Goal: Manage account settings

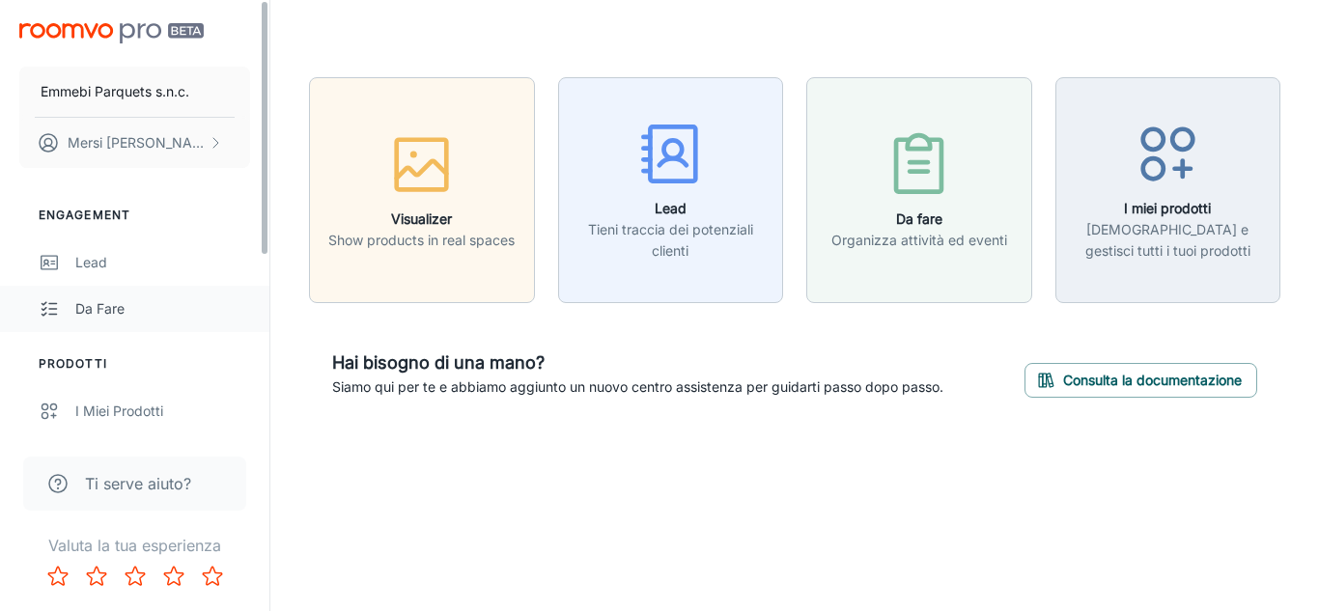
click at [267, 310] on link "Da fare" at bounding box center [134, 309] width 269 height 46
click at [263, 310] on link "Da fare" at bounding box center [134, 309] width 269 height 46
drag, startPoint x: 268, startPoint y: 229, endPoint x: 262, endPoint y: 205, distance: 24.8
click at [262, 205] on div "Emmebi Parquets s.n.c. [PERSON_NAME] Engagement Lead Da fare Prodotti I miei pr…" at bounding box center [134, 217] width 269 height 434
click at [163, 258] on div "Lead" at bounding box center [162, 262] width 175 height 21
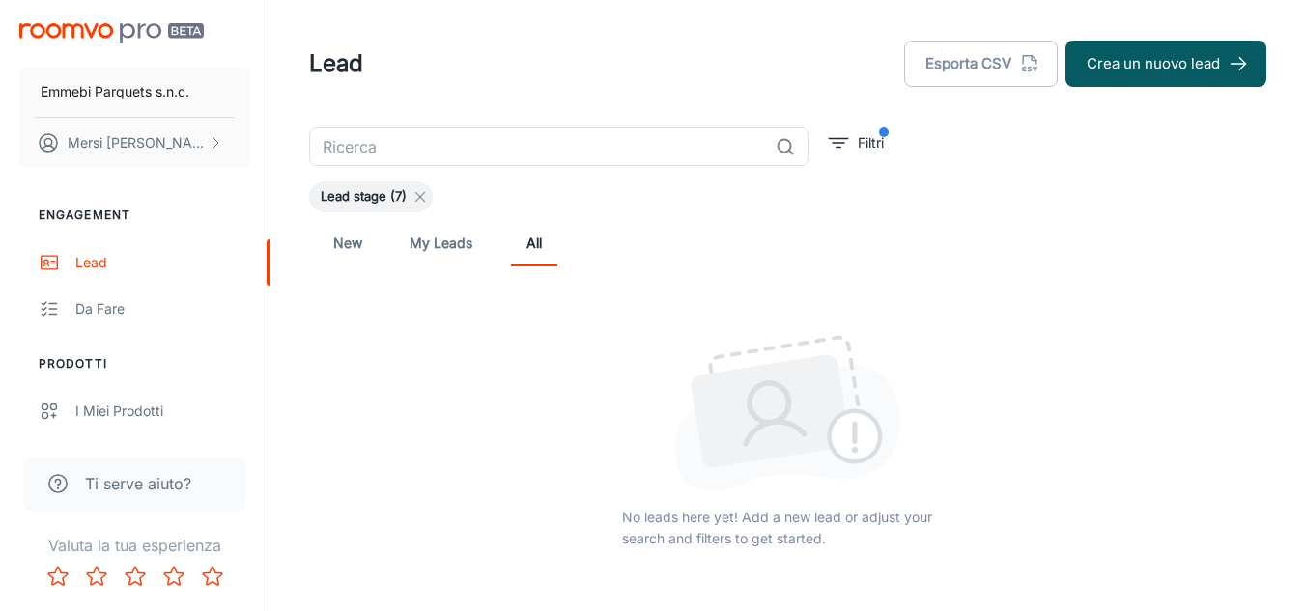
click at [427, 194] on icon at bounding box center [419, 196] width 15 height 15
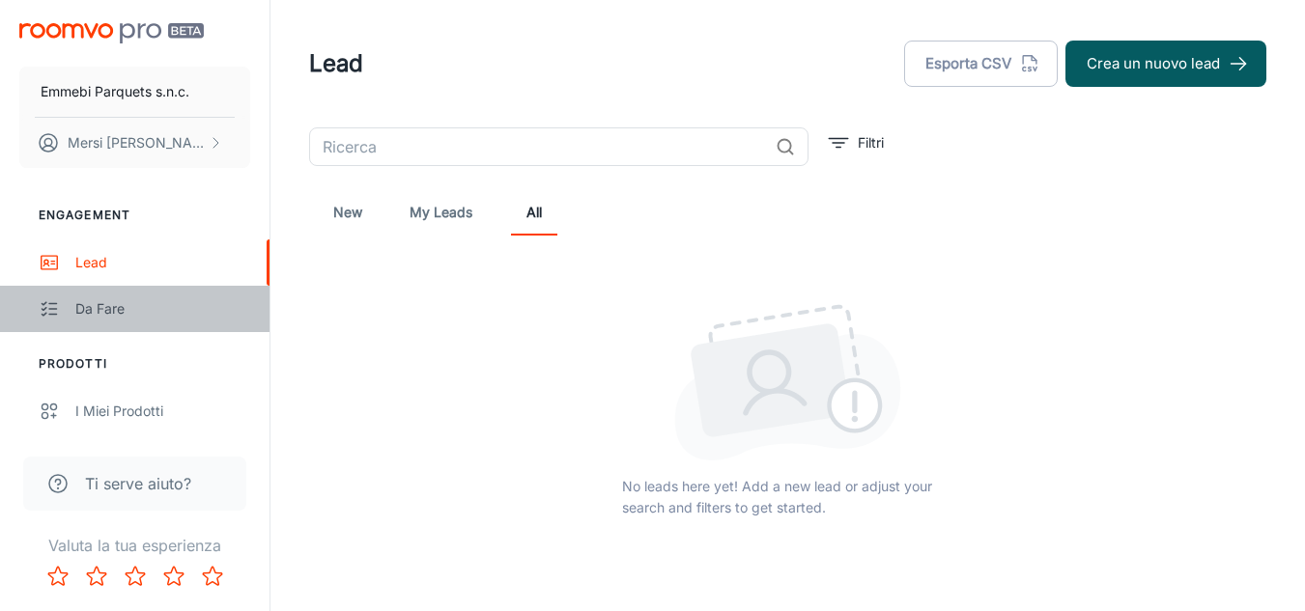
click at [113, 315] on div "Da fare" at bounding box center [162, 308] width 175 height 21
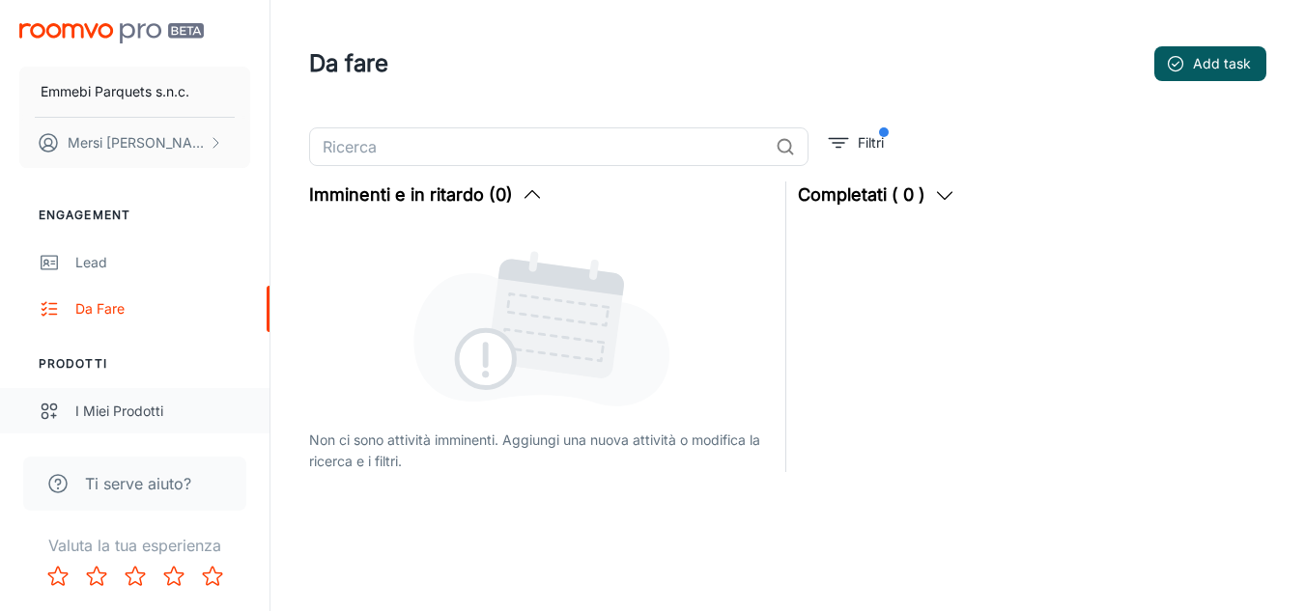
click at [127, 428] on link "I miei prodotti" at bounding box center [134, 411] width 269 height 46
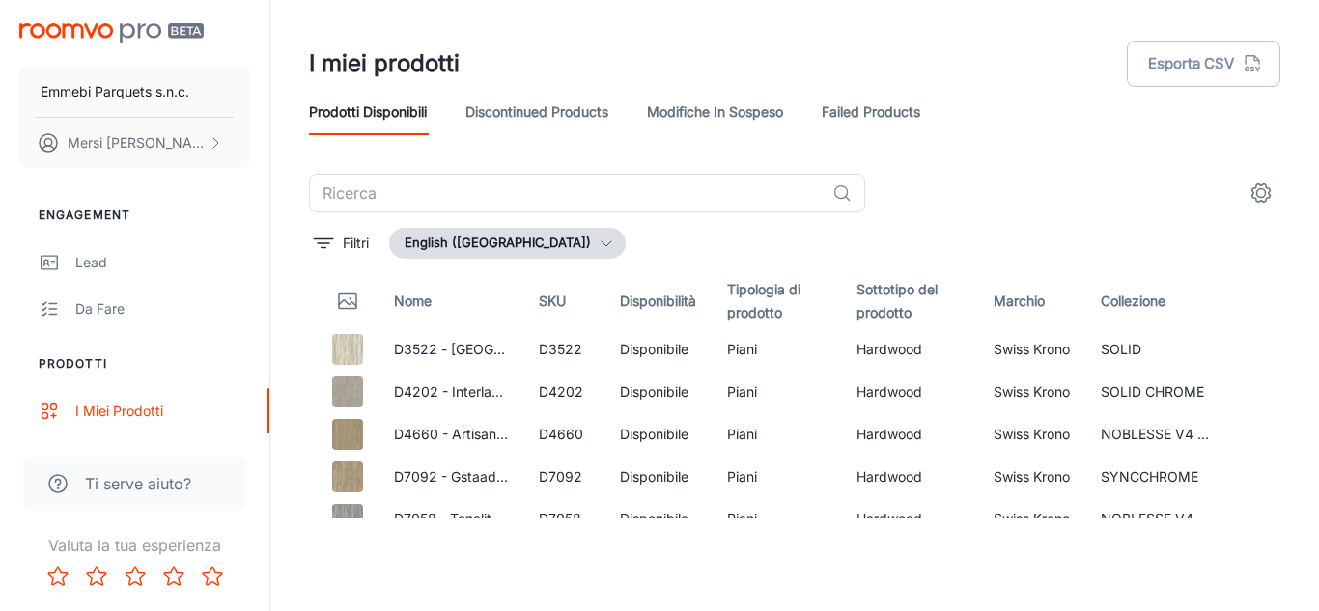
click at [565, 245] on button "English ([GEOGRAPHIC_DATA])" at bounding box center [507, 243] width 237 height 31
click at [484, 267] on li "italiano ([GEOGRAPHIC_DATA])" at bounding box center [520, 284] width 259 height 35
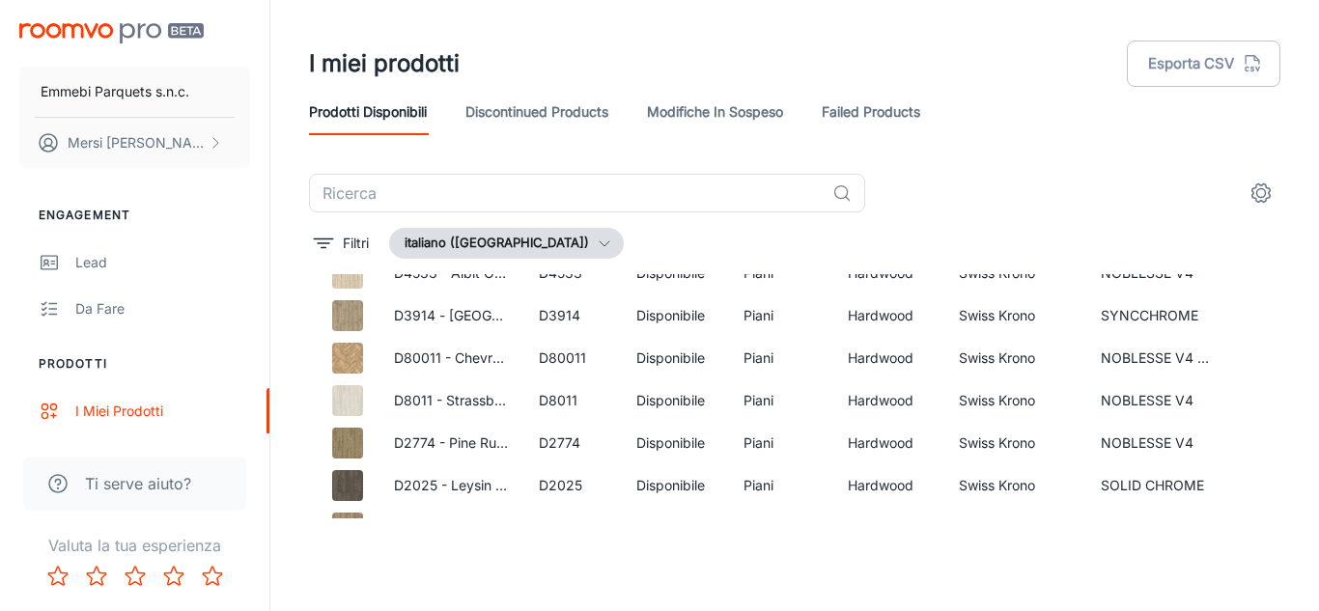
scroll to position [1339, 0]
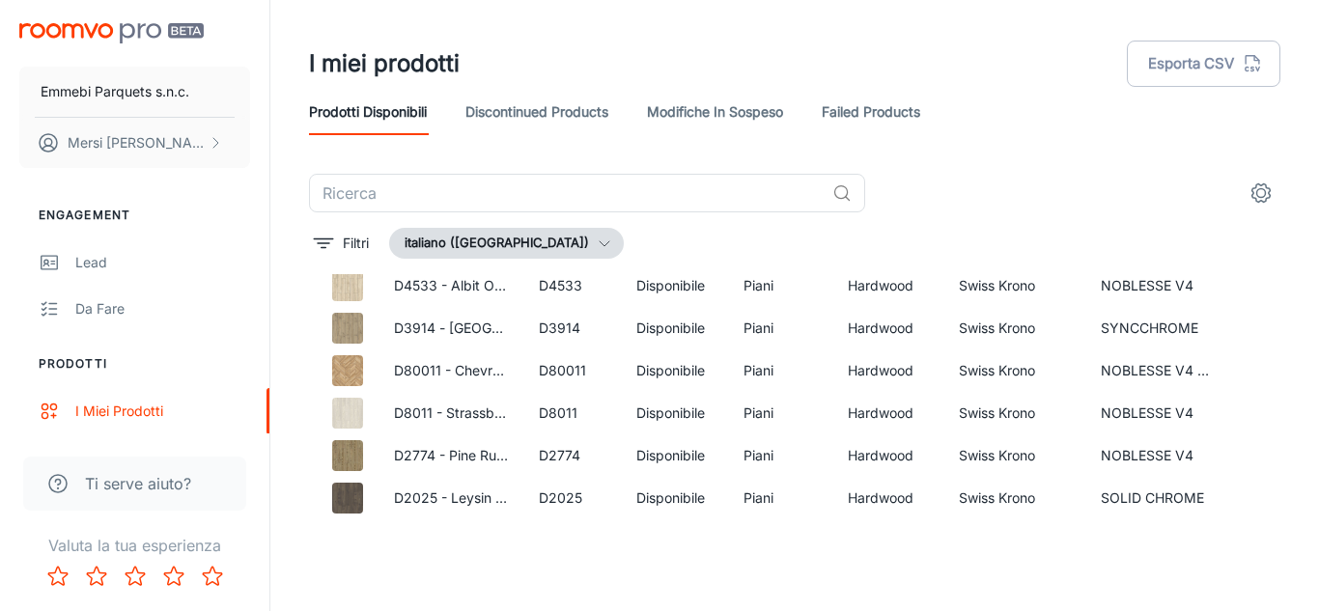
click at [1267, 179] on button "settings" at bounding box center [1261, 193] width 39 height 39
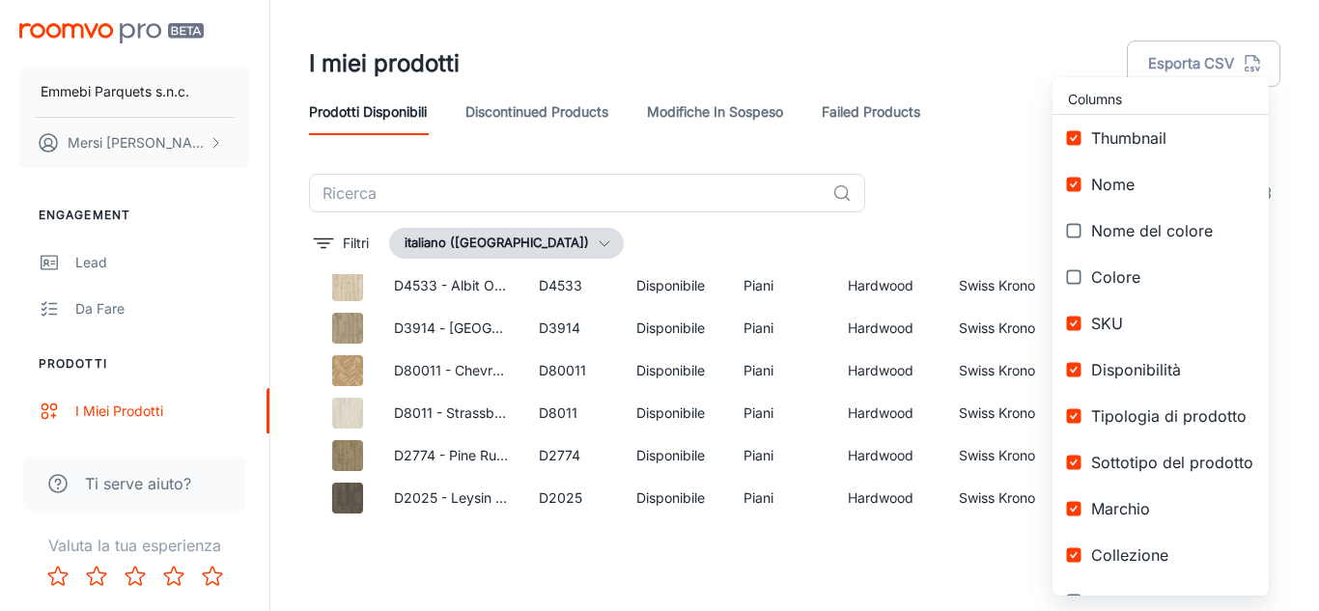
click at [712, 111] on div at bounding box center [659, 305] width 1319 height 611
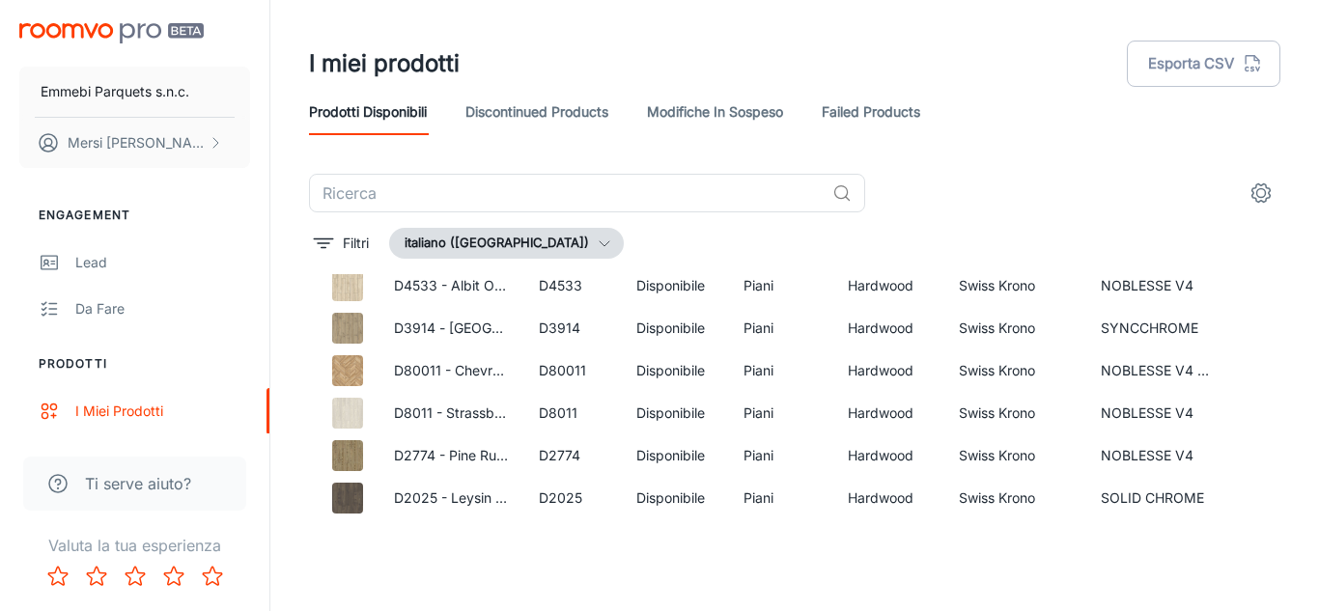
click at [712, 111] on link "Modifiche in sospeso" at bounding box center [715, 112] width 136 height 46
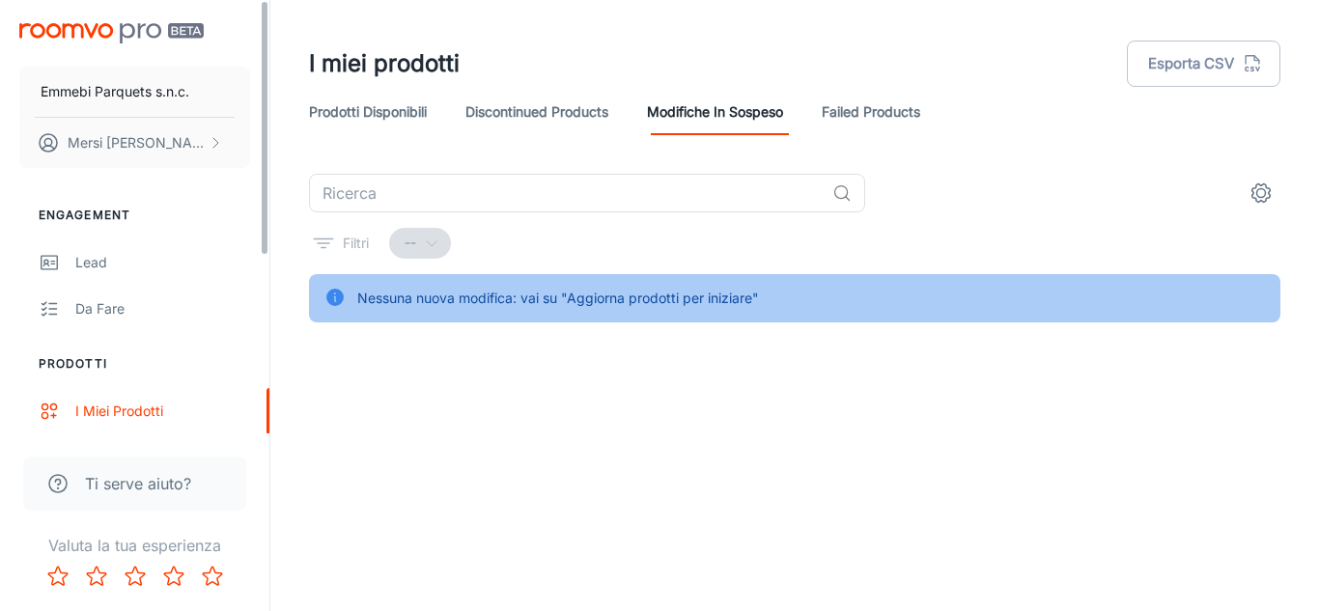
click at [266, 334] on div "Engagement Lead Da fare Prodotti I miei prodotti Fornitori Codici QR Configure …" at bounding box center [134, 458] width 269 height 549
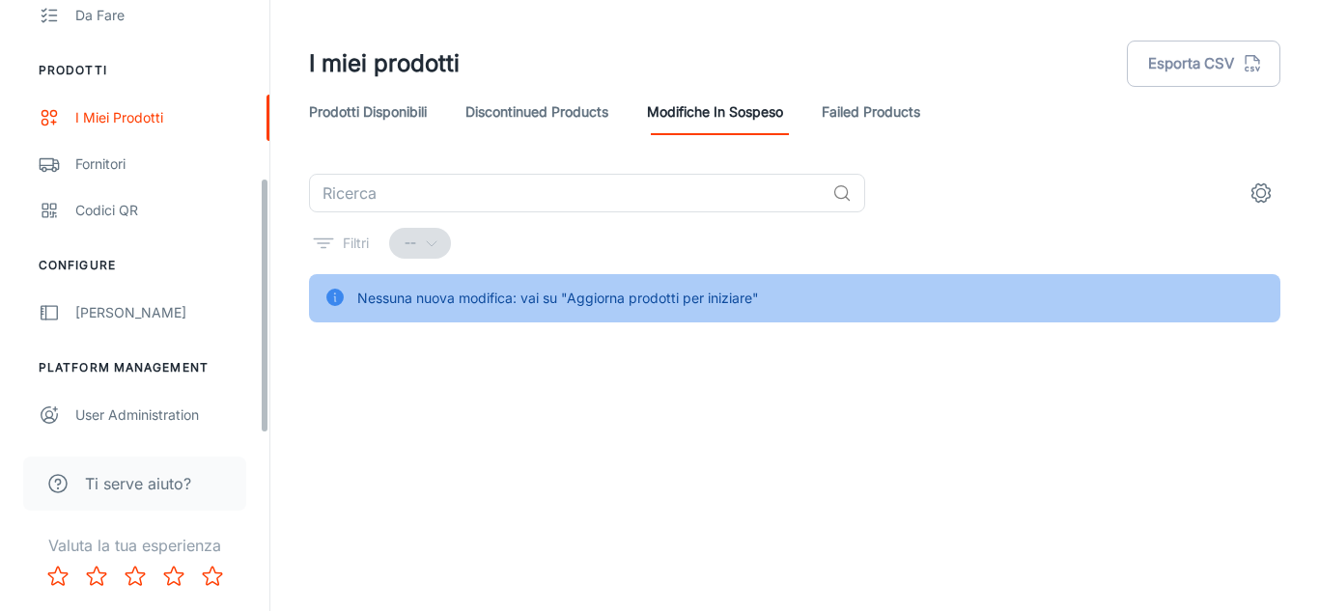
scroll to position [298, 0]
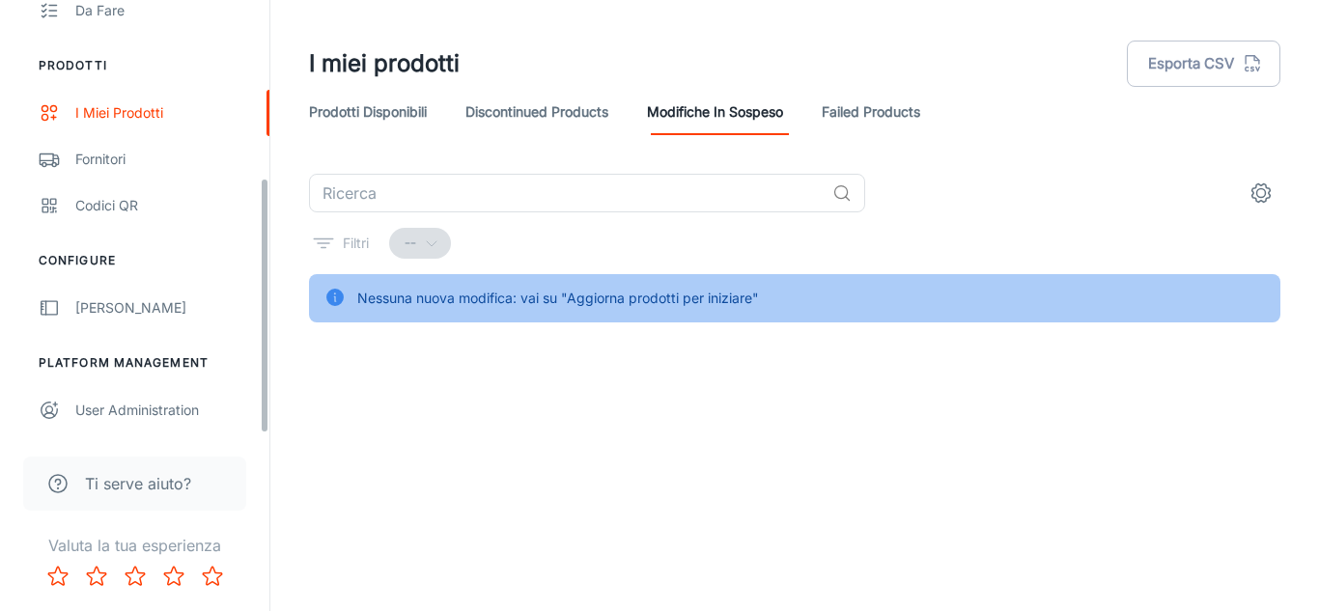
drag, startPoint x: 268, startPoint y: 237, endPoint x: 277, endPoint y: 421, distance: 184.7
click at [277, 421] on div "Emmebi Parquets s.n.c. [PERSON_NAME] Engagement Lead Da fare Prodotti I miei pr…" at bounding box center [659, 305] width 1319 height 611
click at [136, 307] on div "[PERSON_NAME]" at bounding box center [162, 307] width 175 height 21
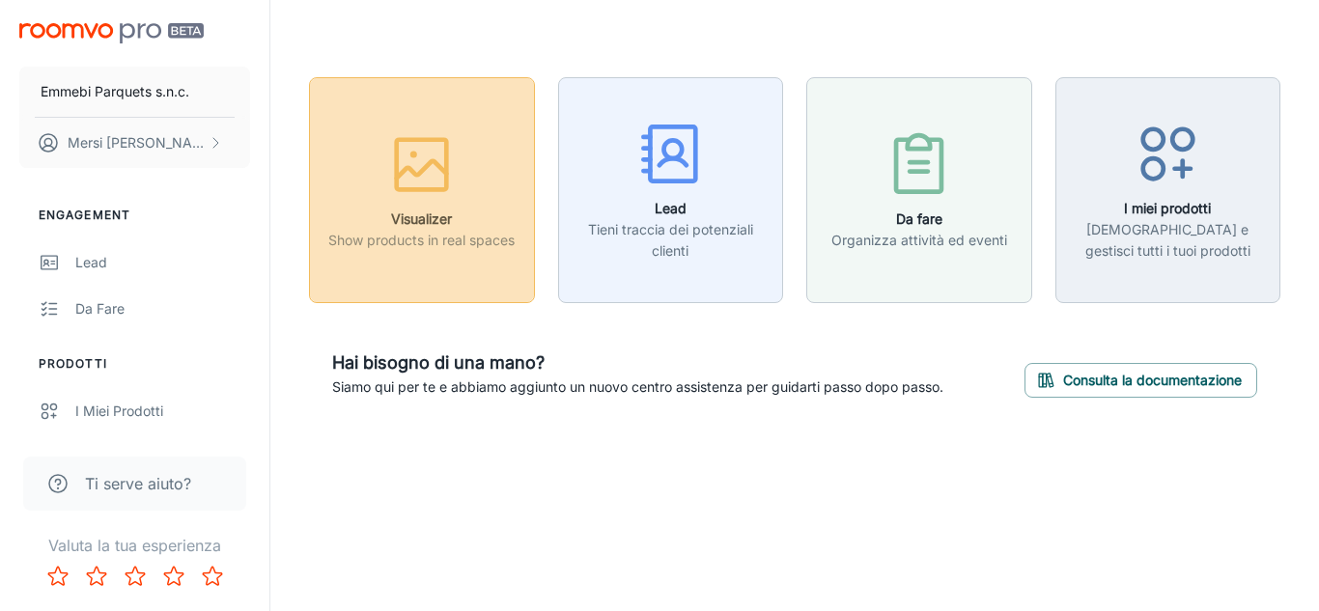
click at [409, 208] on div "button" at bounding box center [421, 168] width 186 height 80
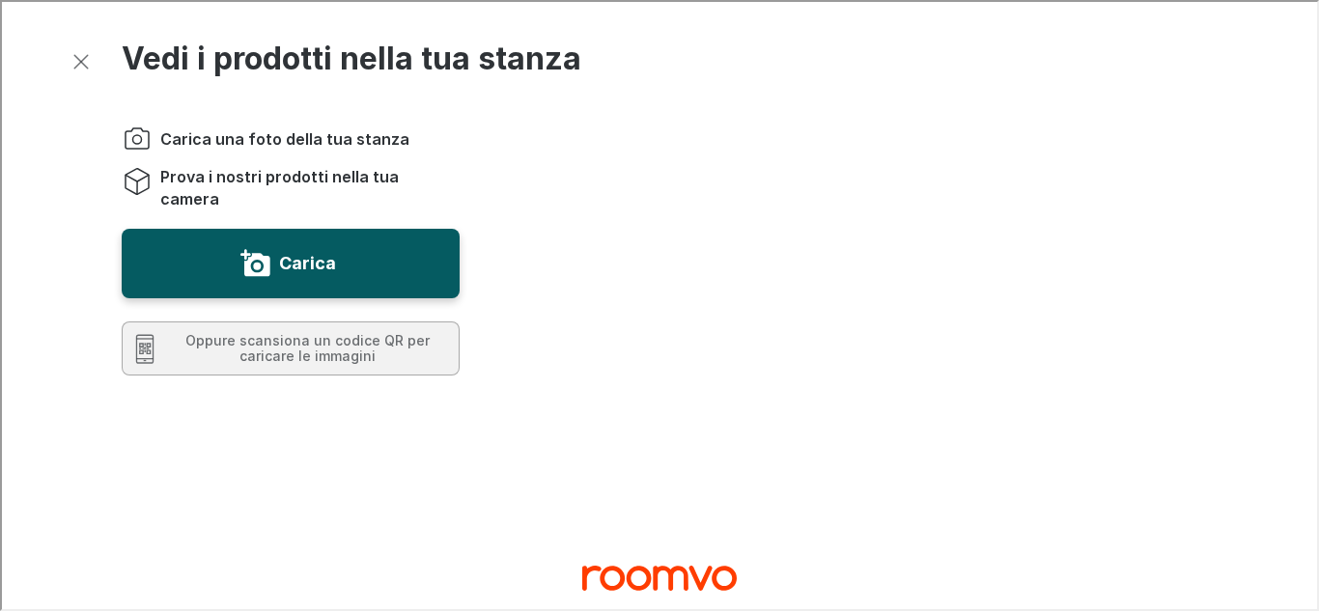
click at [1304, 304] on iframe at bounding box center [659, 305] width 1319 height 611
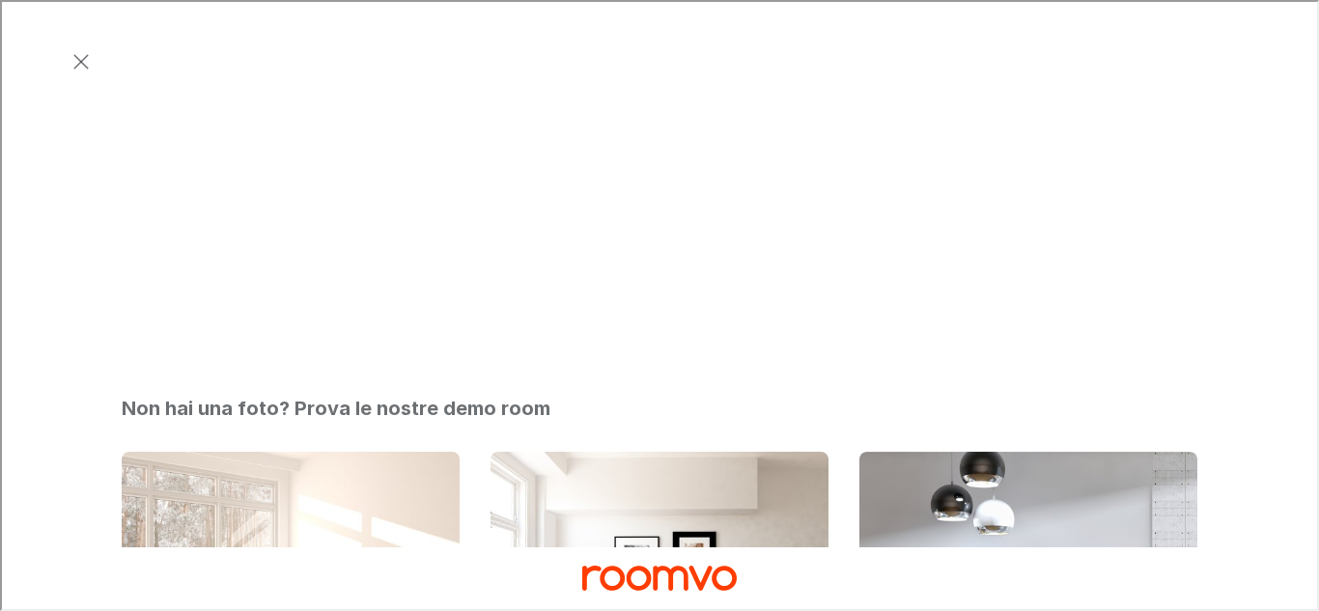
scroll to position [399, 0]
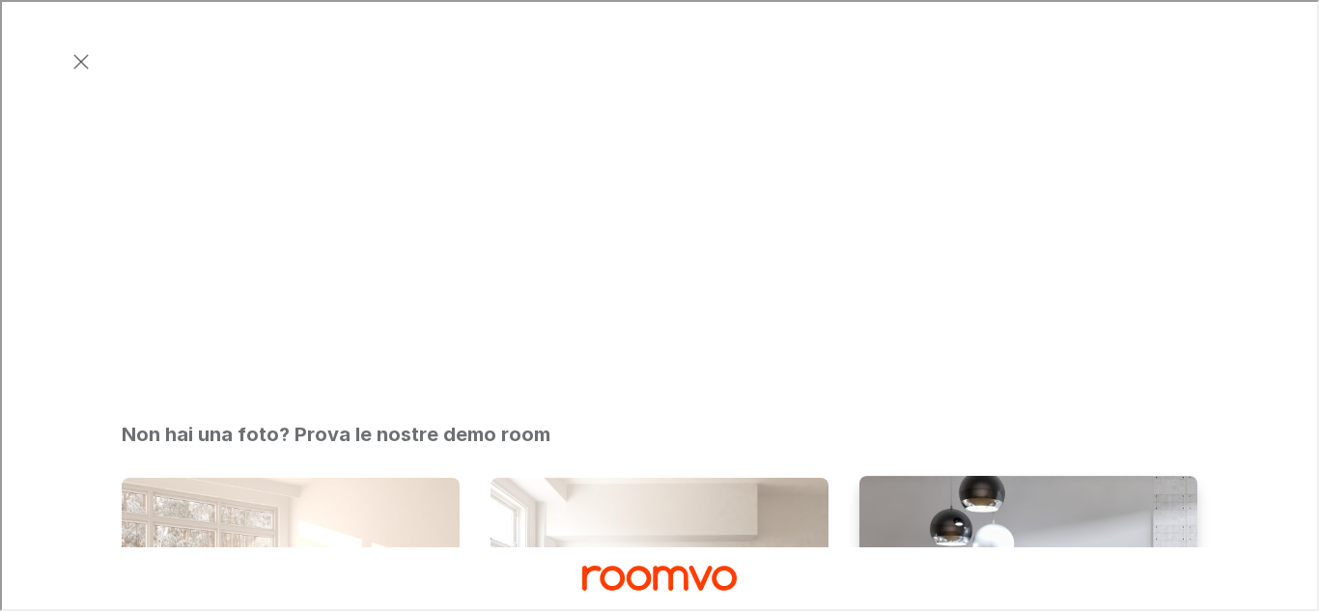
click at [1064, 474] on img "Soggiorno" at bounding box center [1028, 603] width 341 height 258
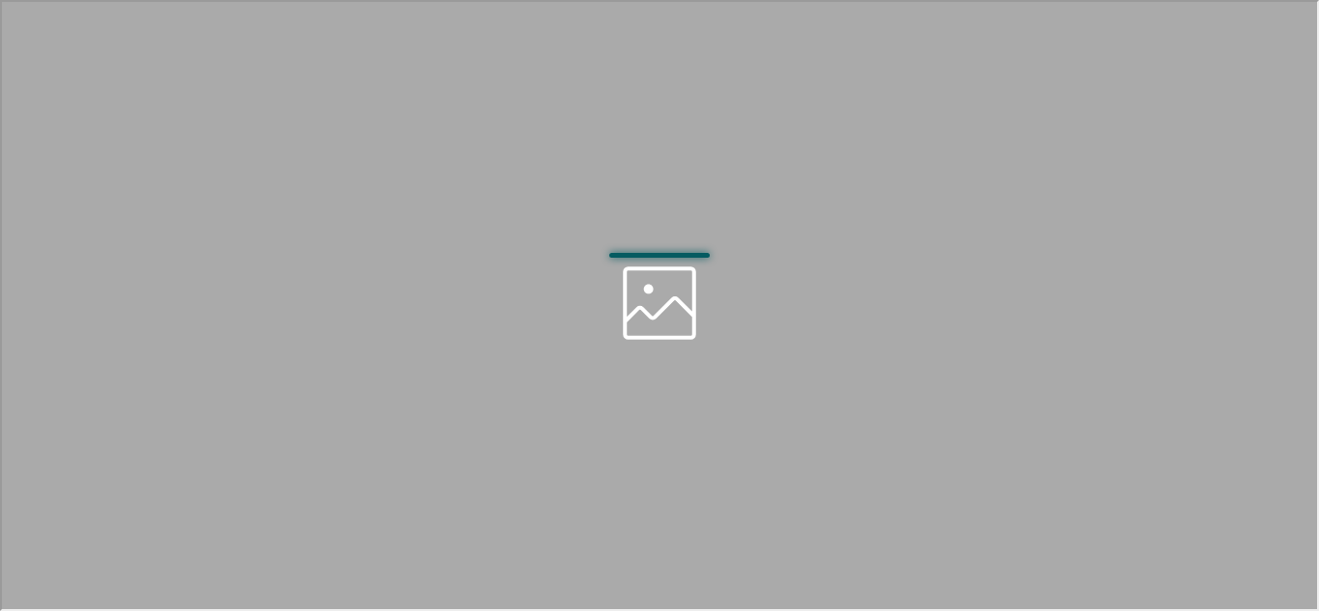
scroll to position [0, 0]
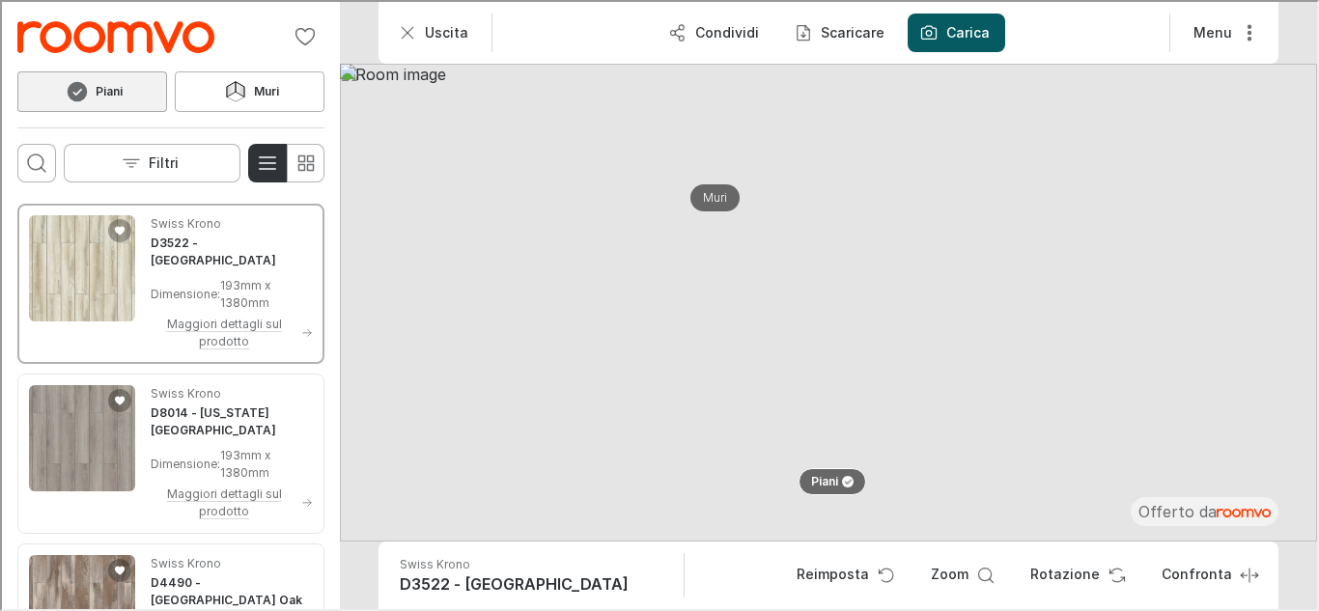
click at [1304, 226] on iframe at bounding box center [659, 305] width 1319 height 611
click at [158, 162] on p "Filtri" at bounding box center [162, 161] width 30 height 19
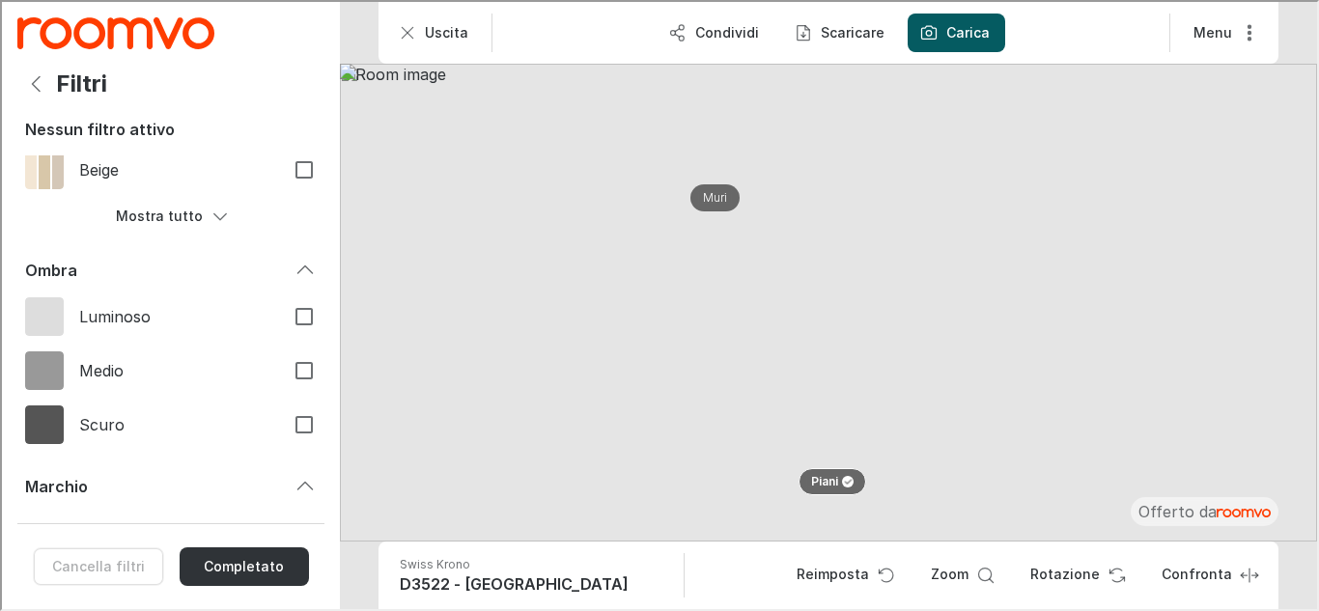
scroll to position [629, 0]
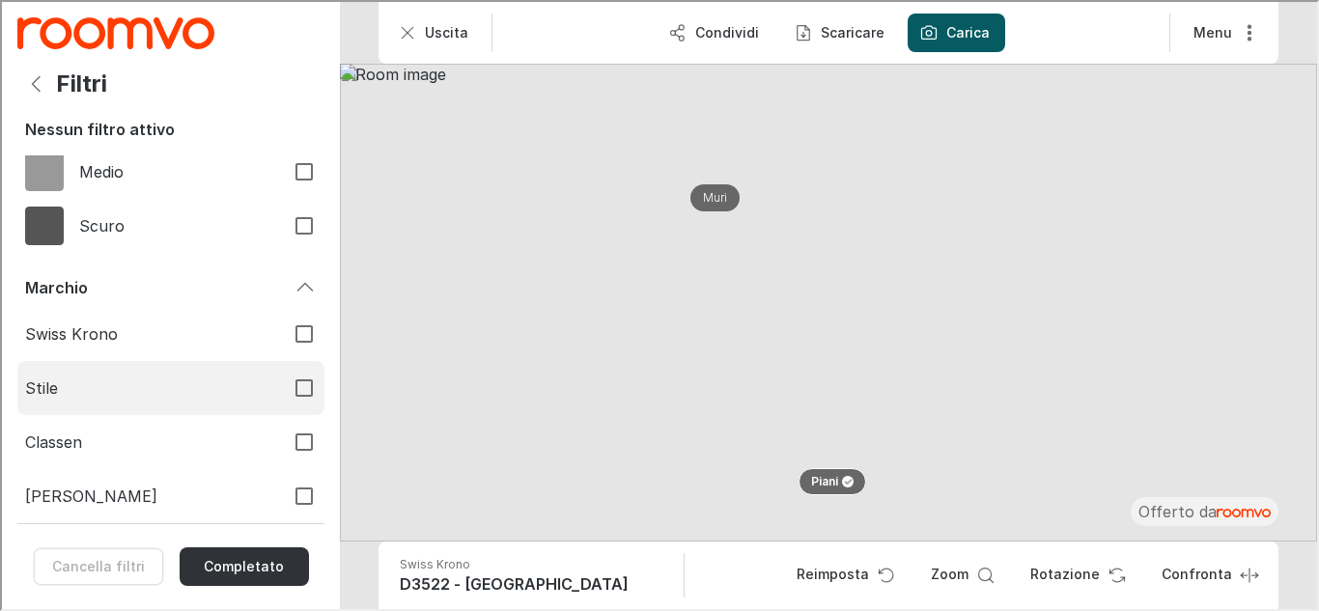
click at [284, 395] on input "Stile" at bounding box center [302, 386] width 41 height 41
checkbox input "true"
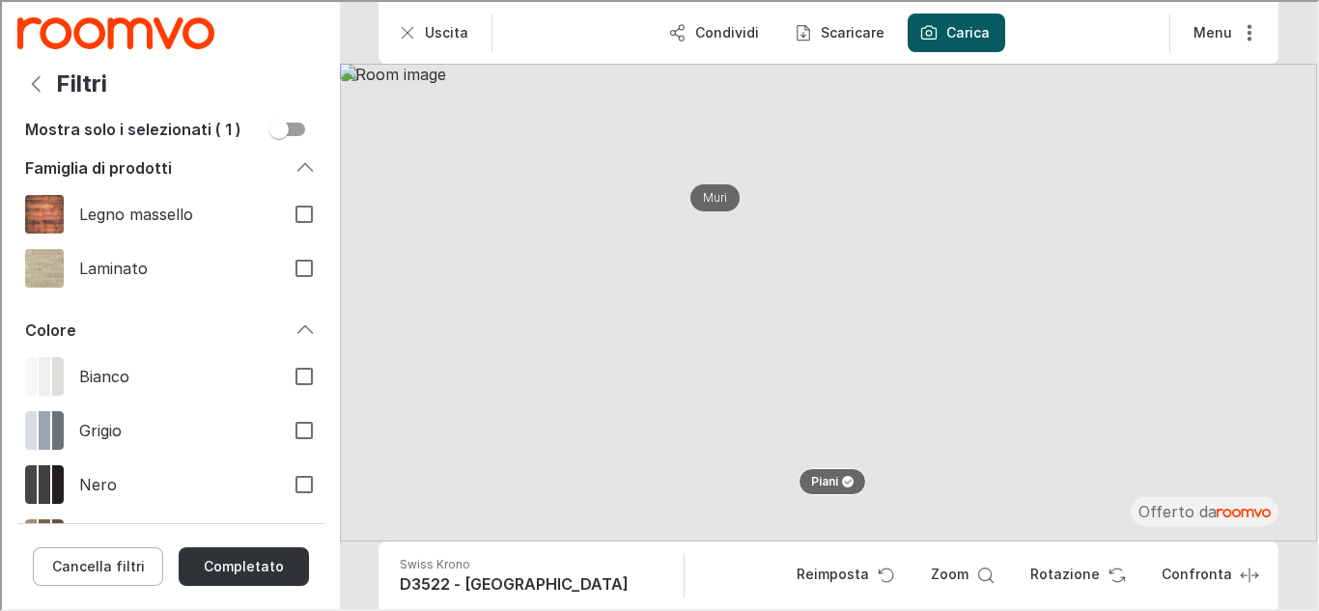
scroll to position [0, 0]
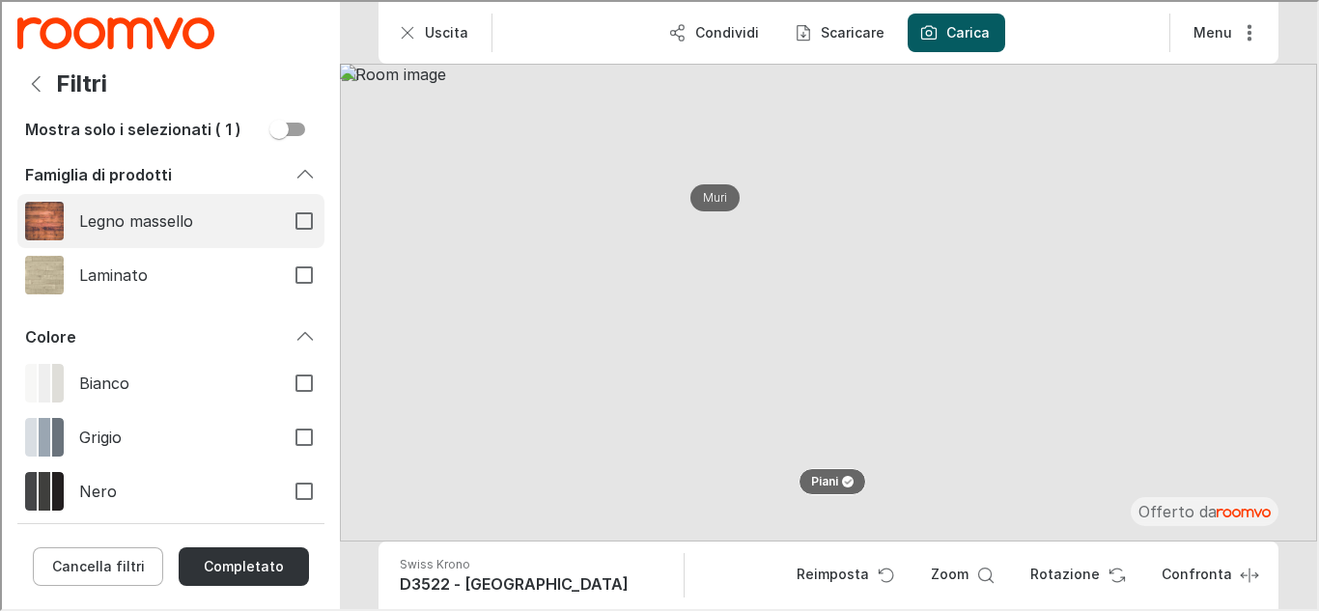
click at [289, 226] on input "Legno massello" at bounding box center [302, 219] width 41 height 41
click at [287, 226] on input "Legno massello" at bounding box center [302, 219] width 41 height 41
checkbox input "false"
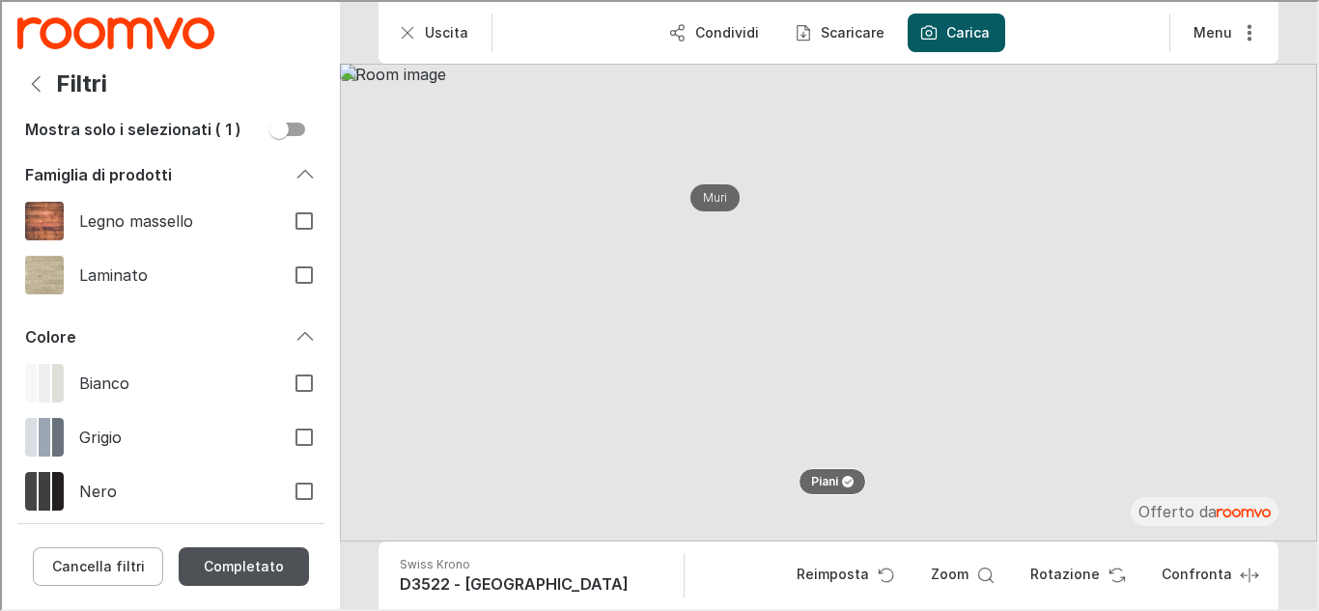
click at [288, 562] on button "Completato" at bounding box center [242, 565] width 130 height 39
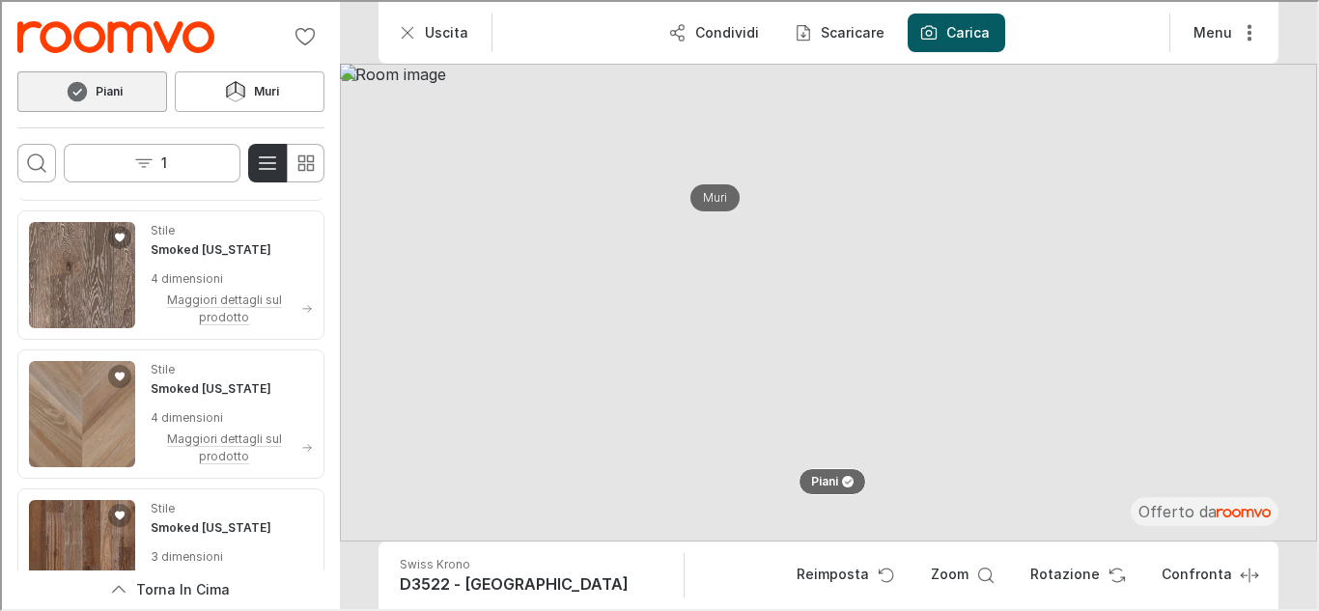
scroll to position [4279, 0]
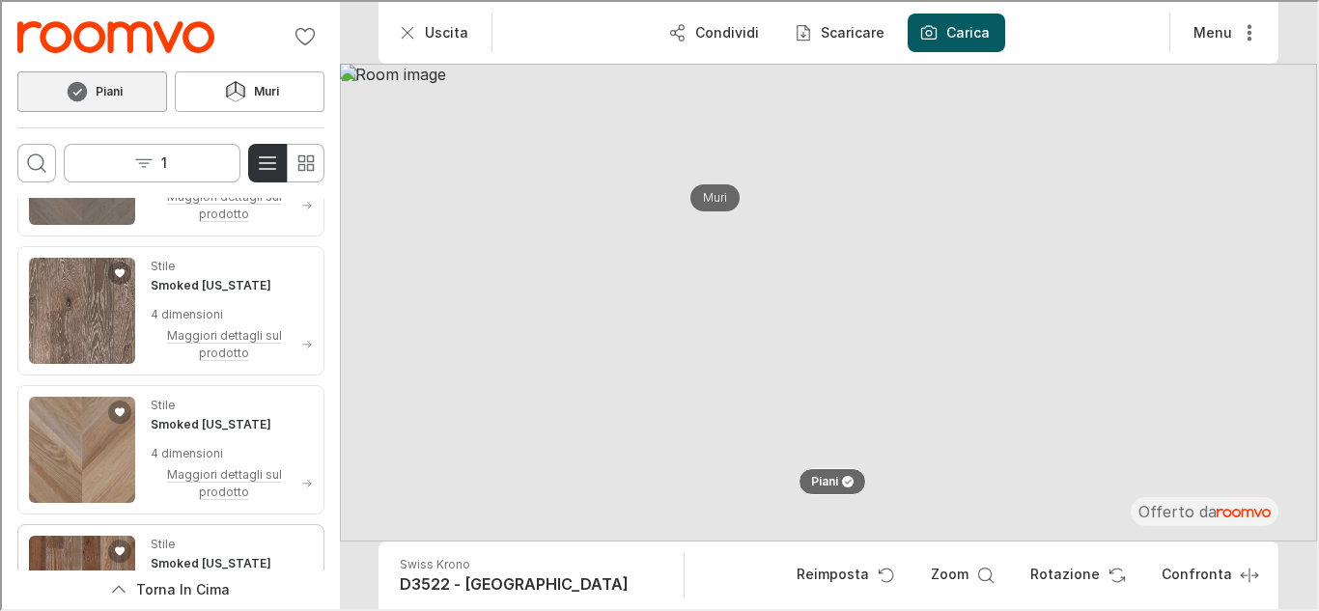
click at [94, 534] on img "See Smoked Colorado in the room" at bounding box center [80, 587] width 106 height 106
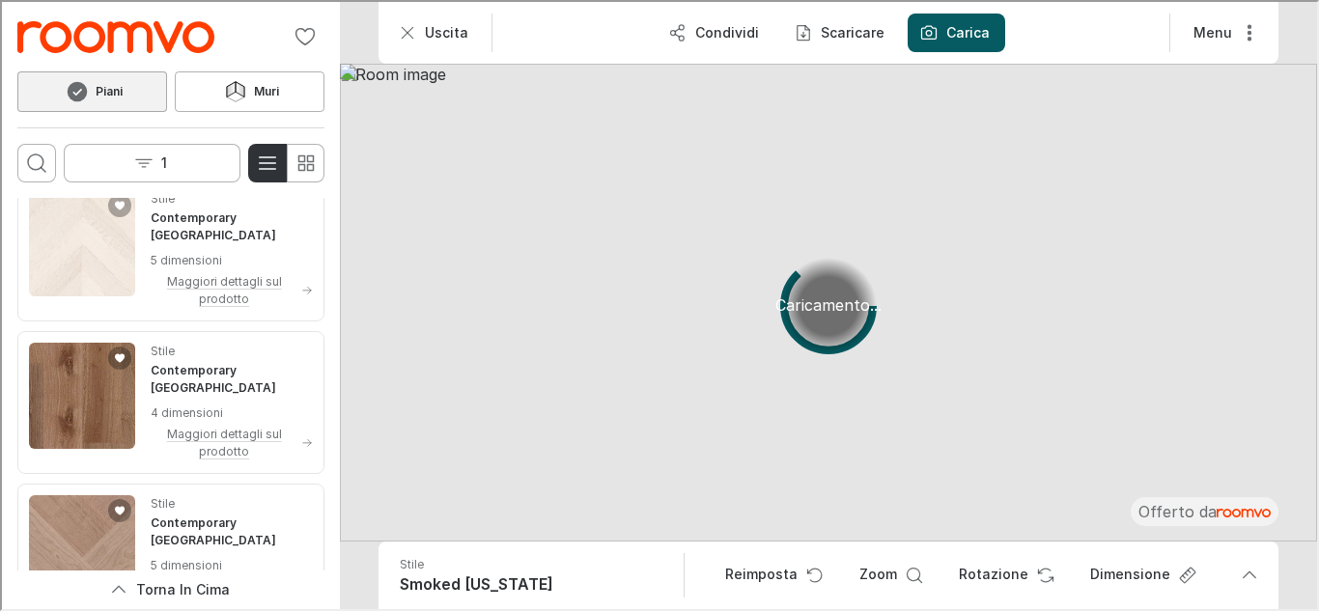
scroll to position [0, 0]
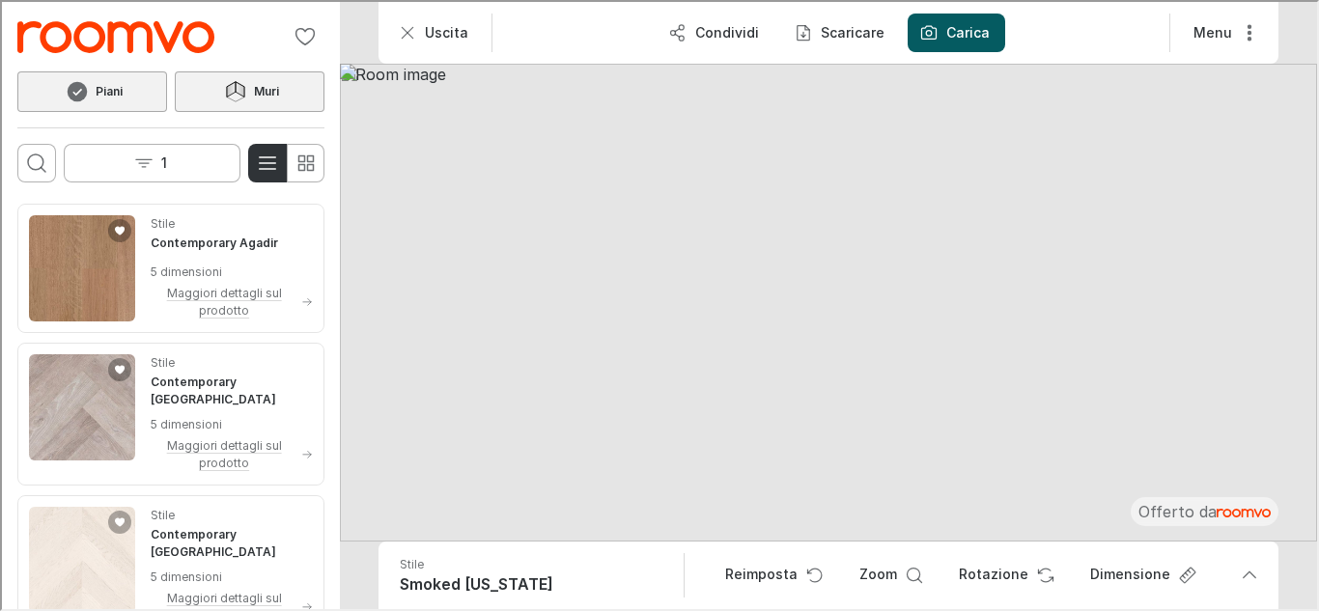
click at [234, 95] on icon at bounding box center [233, 89] width 29 height 23
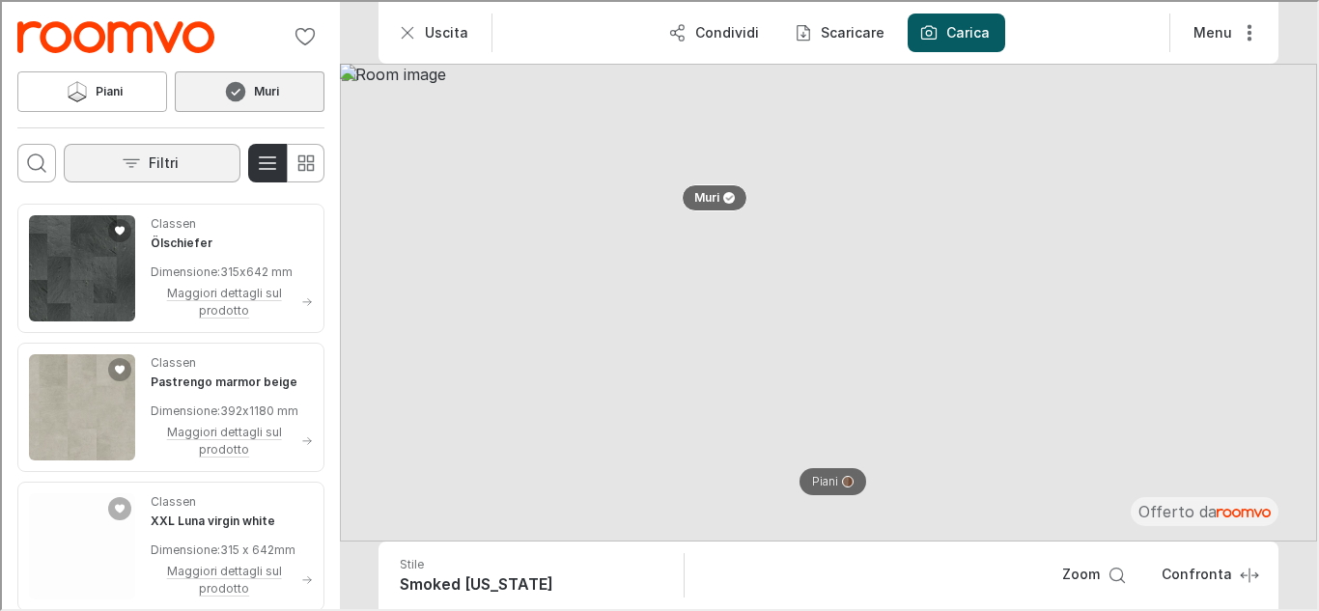
click at [144, 173] on button "Filtri" at bounding box center [150, 161] width 177 height 39
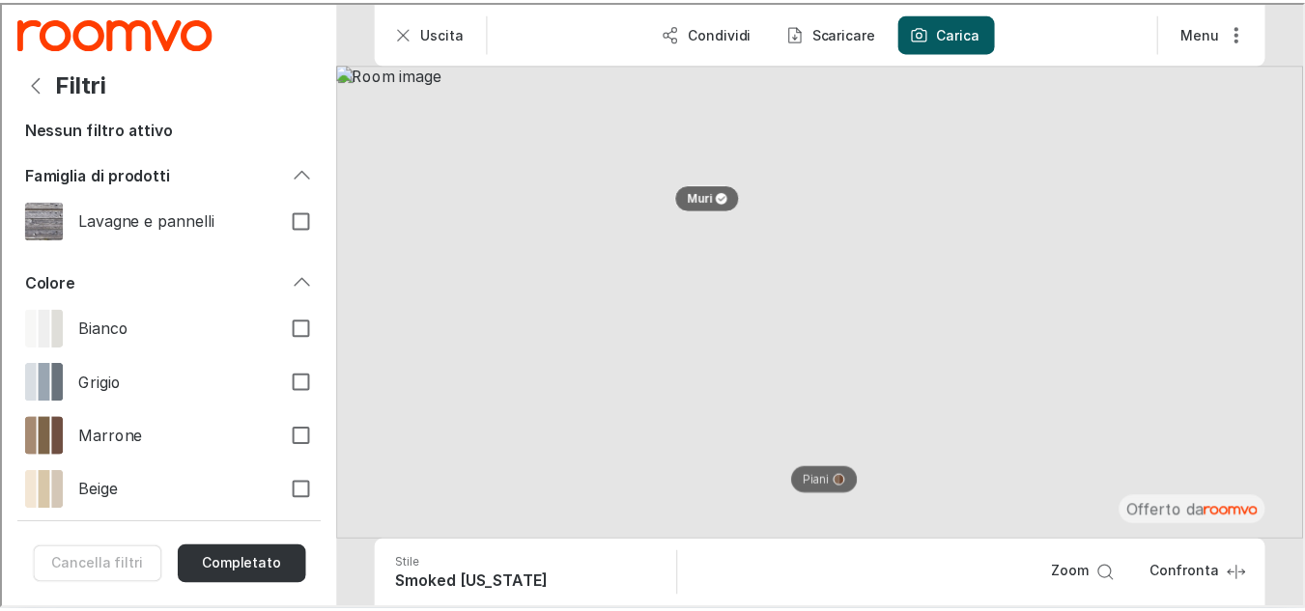
scroll to position [320, 0]
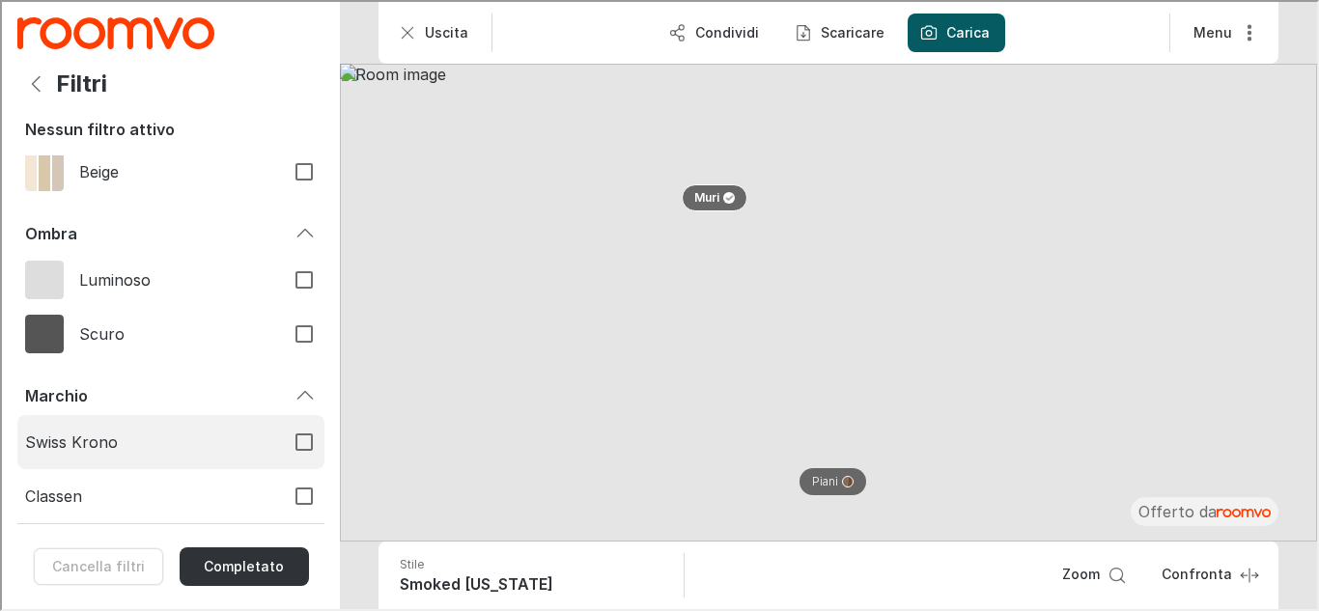
click at [285, 438] on input "Swiss Krono" at bounding box center [302, 440] width 41 height 41
click at [291, 438] on input "Swiss Krono" at bounding box center [302, 440] width 41 height 41
checkbox input "false"
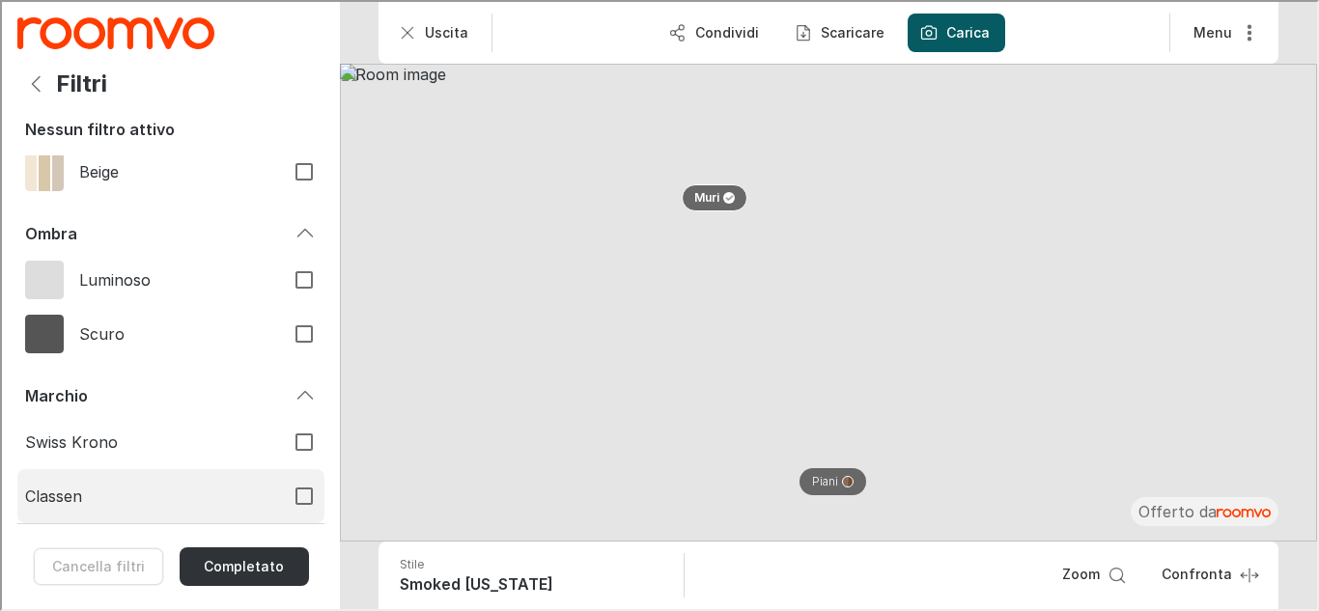
click at [291, 493] on input "Classen" at bounding box center [302, 494] width 41 height 41
checkbox input "true"
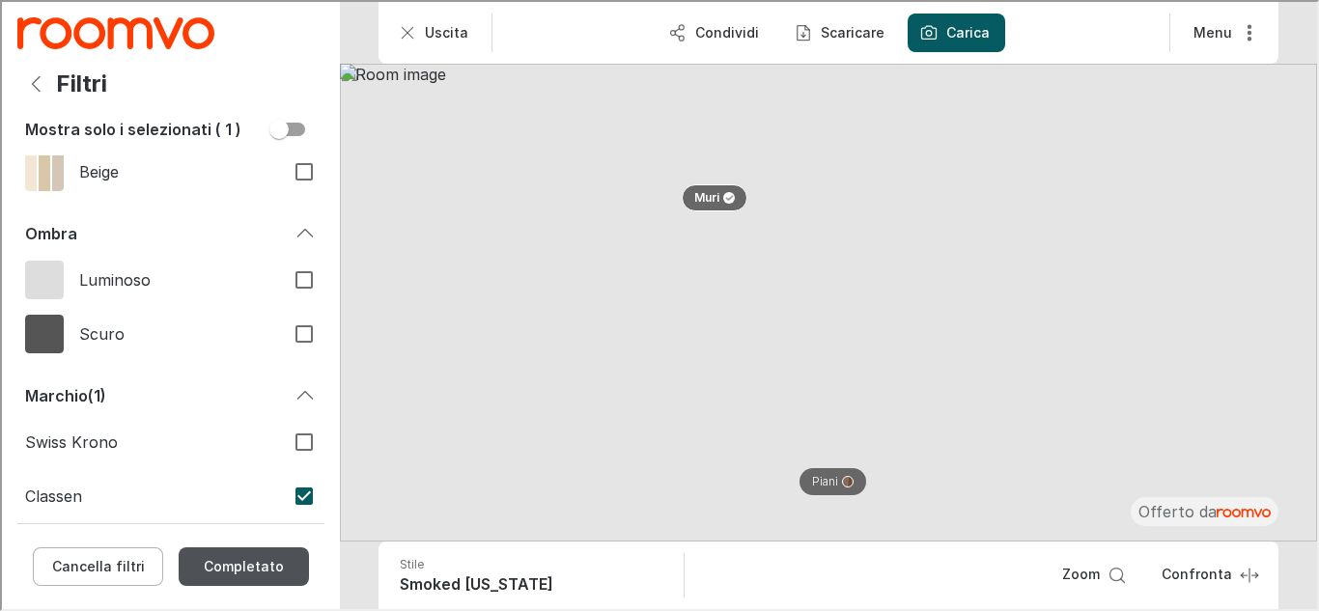
click at [267, 560] on button "Completato" at bounding box center [242, 565] width 130 height 39
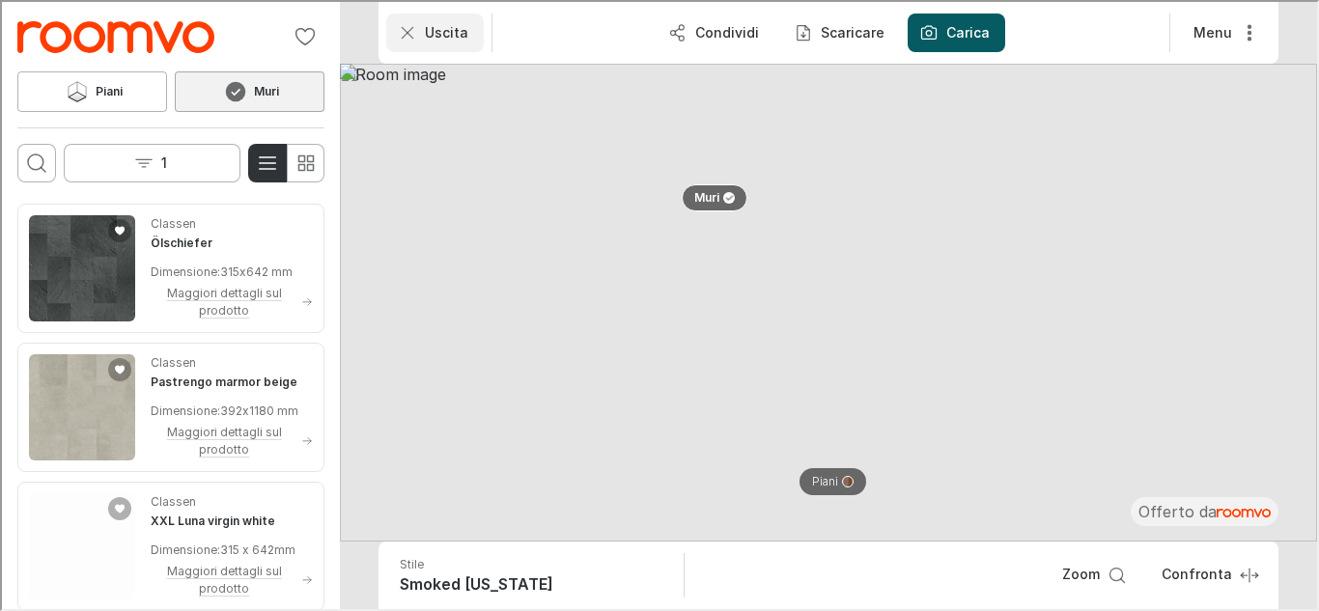
click at [403, 19] on button "Uscita" at bounding box center [433, 31] width 98 height 39
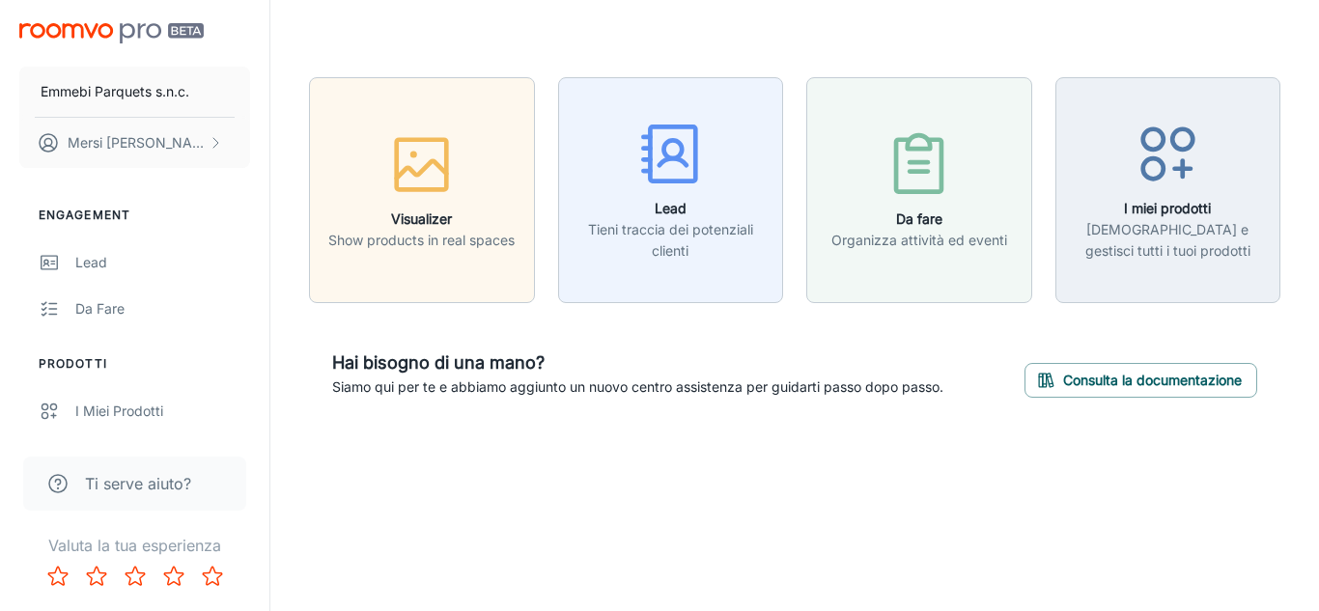
click at [143, 479] on span "Ti serve aiuto?" at bounding box center [138, 483] width 106 height 23
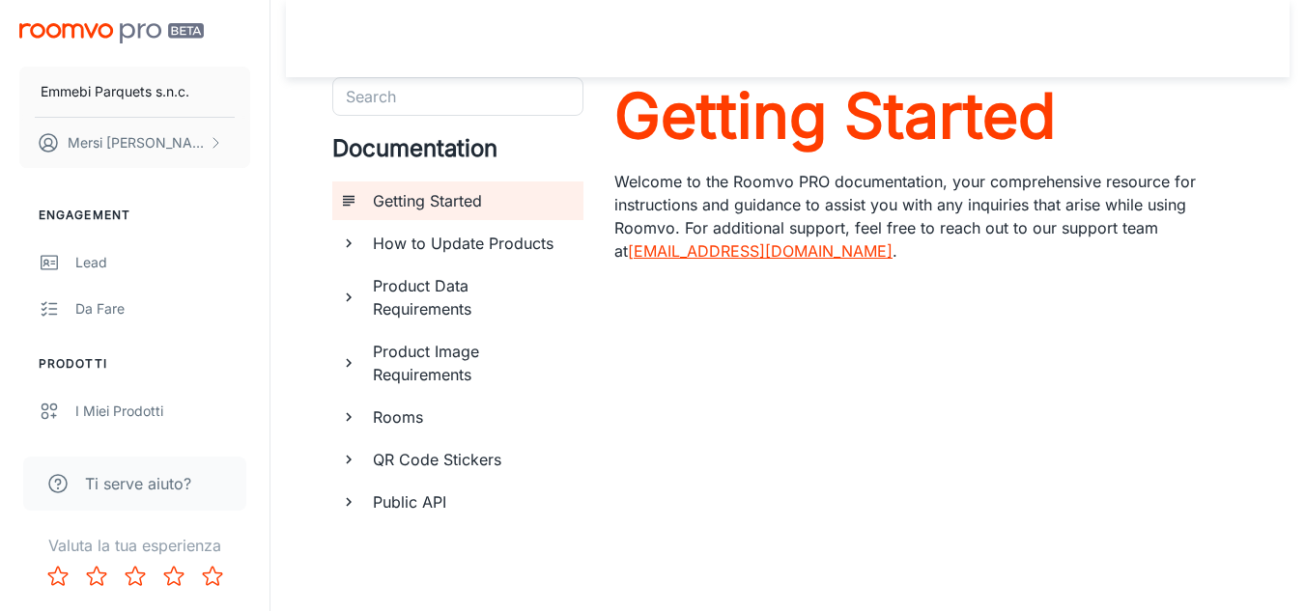
scroll to position [90, 0]
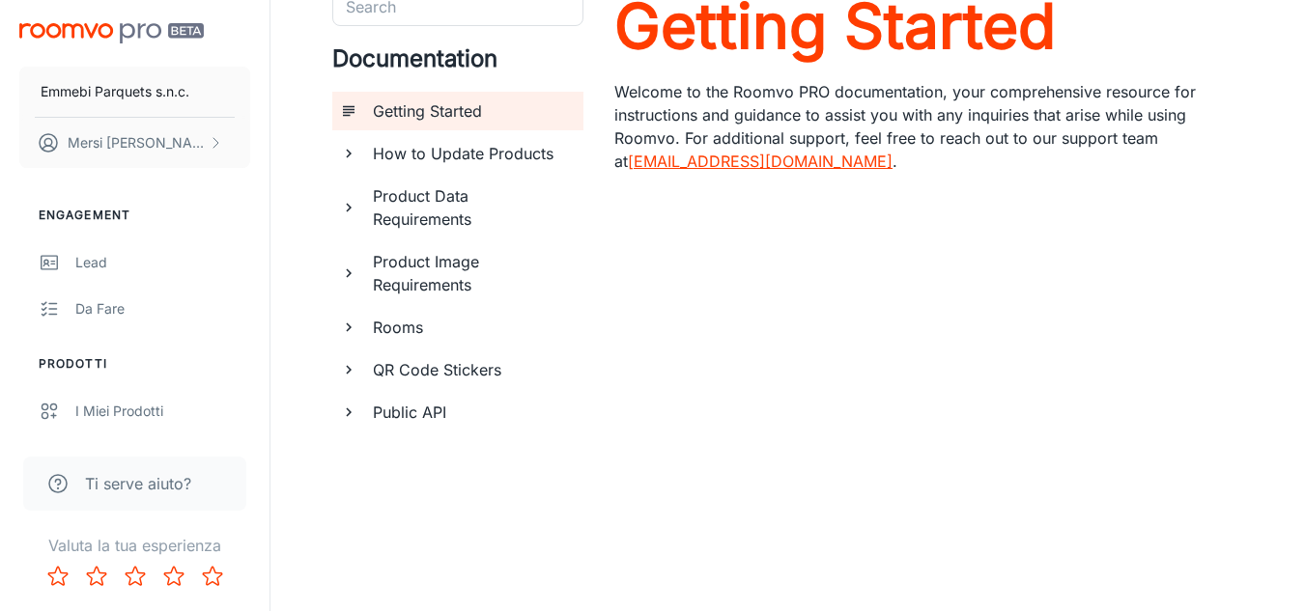
click at [524, 150] on h6 "How to Update Products" at bounding box center [470, 153] width 195 height 23
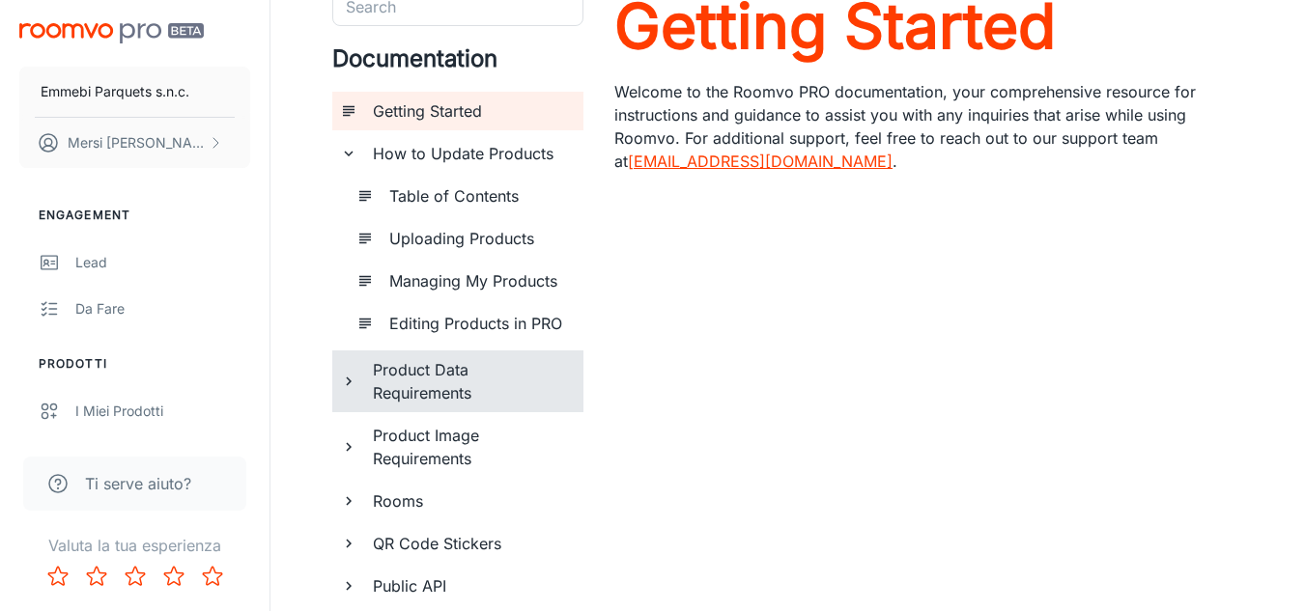
click at [438, 373] on h6 "Product Data Requirements" at bounding box center [470, 381] width 195 height 46
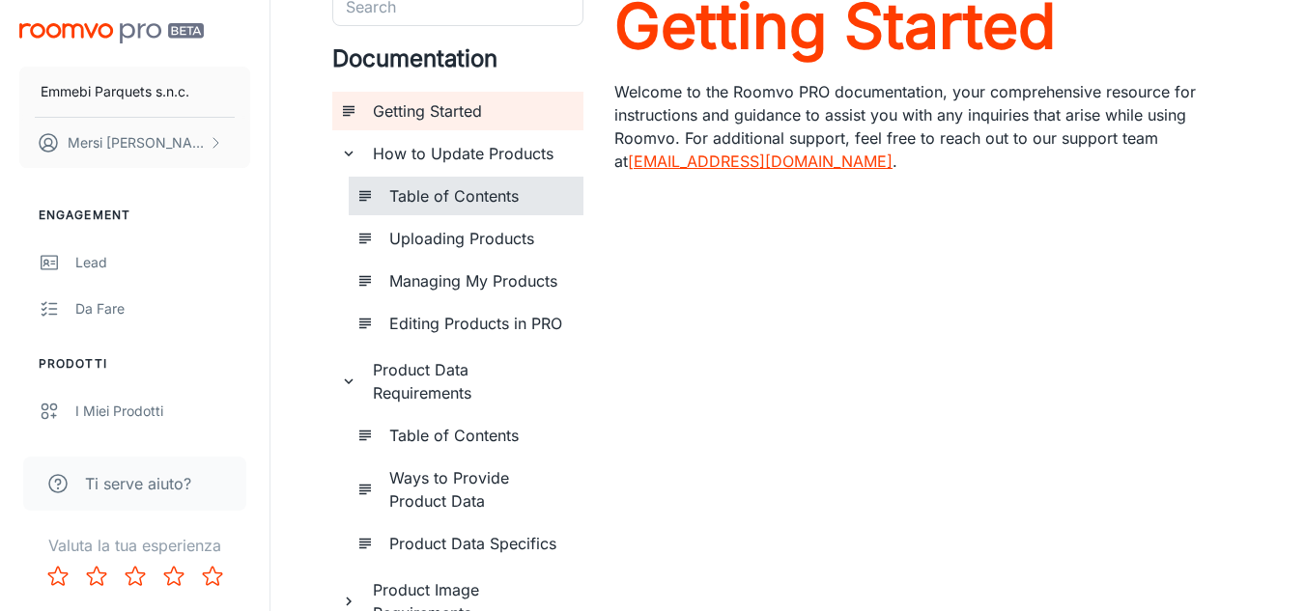
click at [489, 195] on h6 "Table of Contents" at bounding box center [478, 195] width 179 height 23
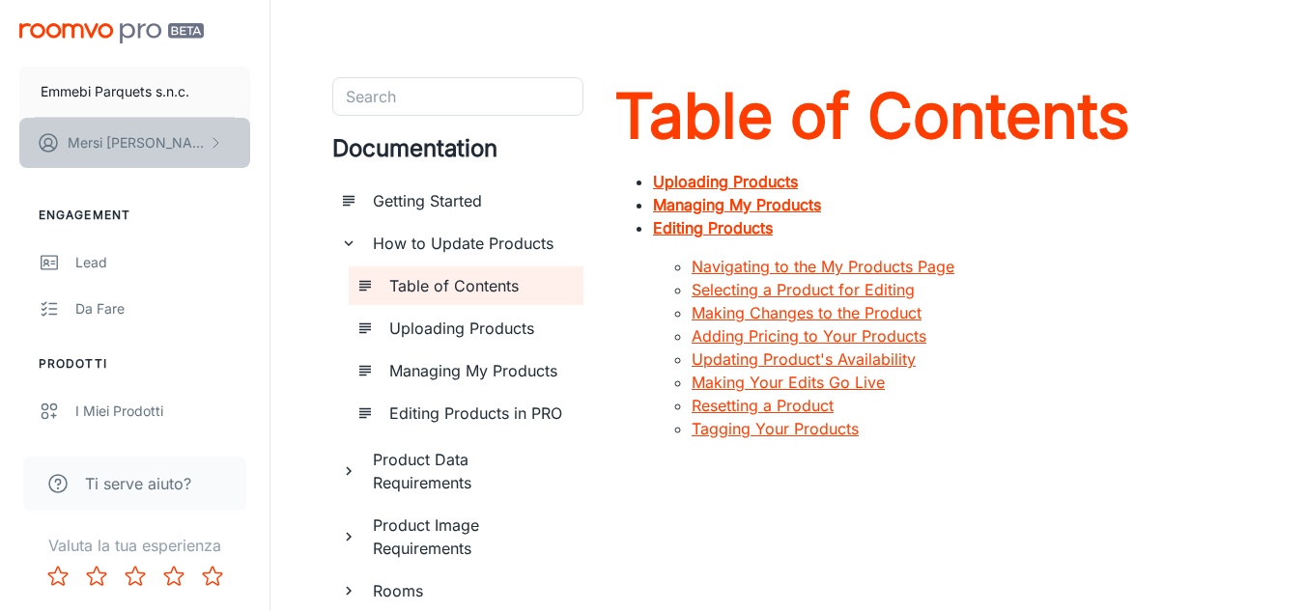
click at [195, 145] on button "[PERSON_NAME]" at bounding box center [134, 143] width 231 height 50
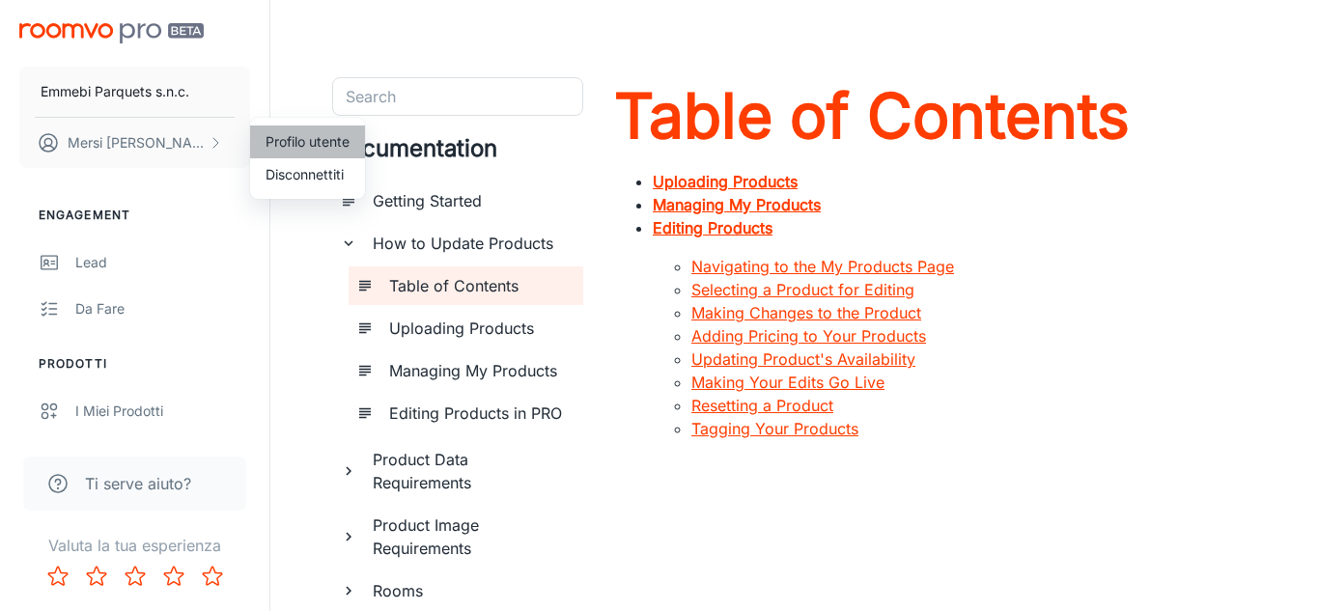
click at [298, 143] on li "Profilo utente" at bounding box center [307, 142] width 115 height 33
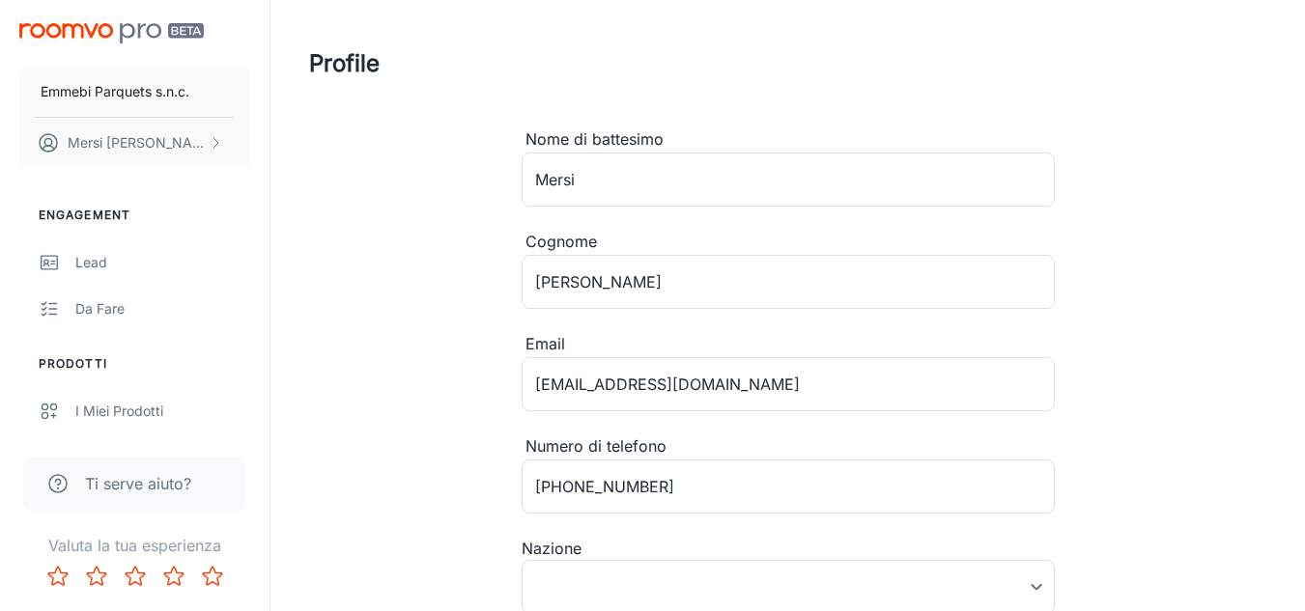
type input "[GEOGRAPHIC_DATA]"
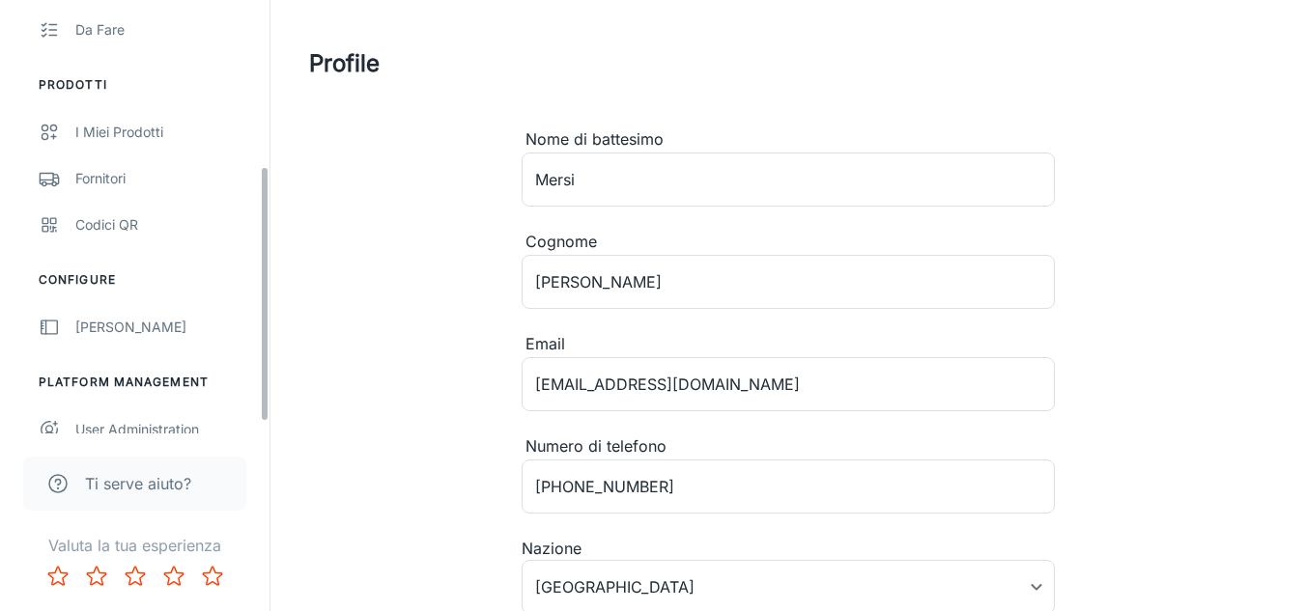
scroll to position [298, 0]
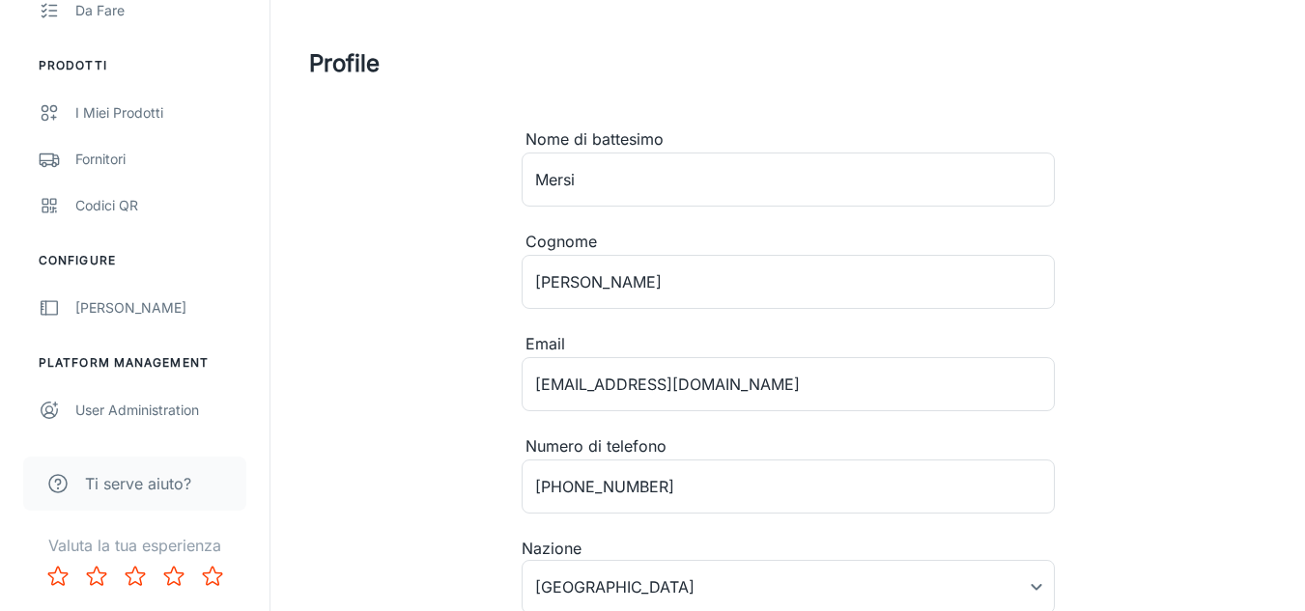
drag, startPoint x: 263, startPoint y: 204, endPoint x: 265, endPoint y: 426, distance: 222.1
click at [265, 426] on div "Emmebi Parquets s.n.c. [PERSON_NAME] Engagement Lead Da fare Prodotti I miei pr…" at bounding box center [134, 217] width 269 height 434
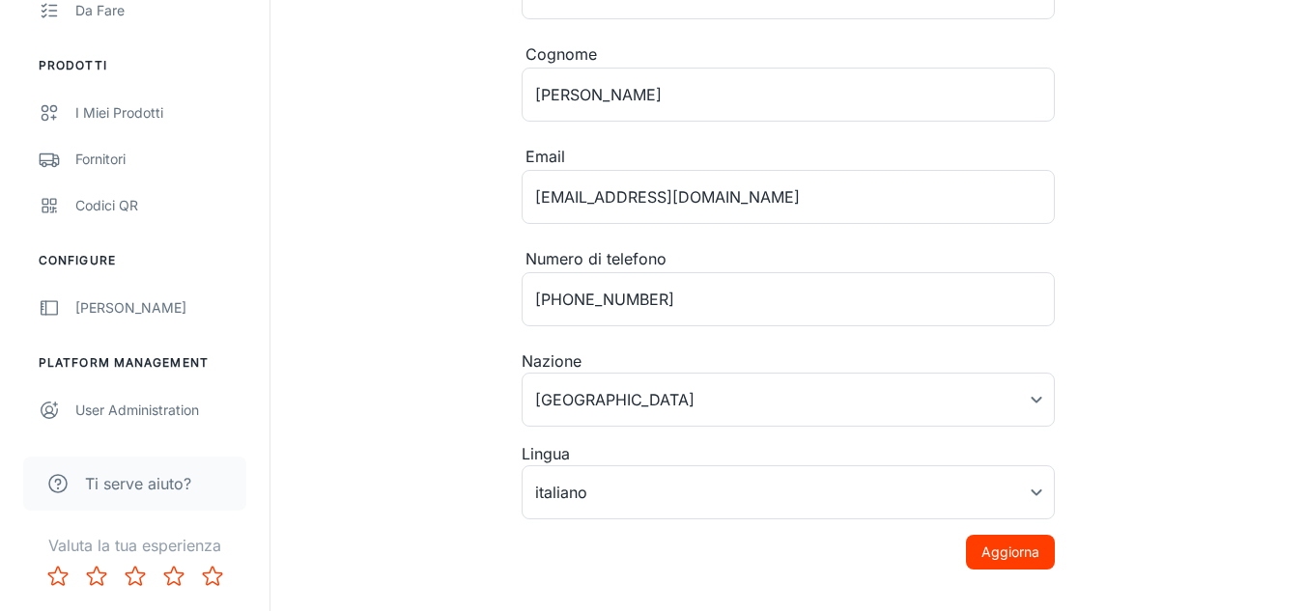
scroll to position [223, 0]
